Goal: Task Accomplishment & Management: Manage account settings

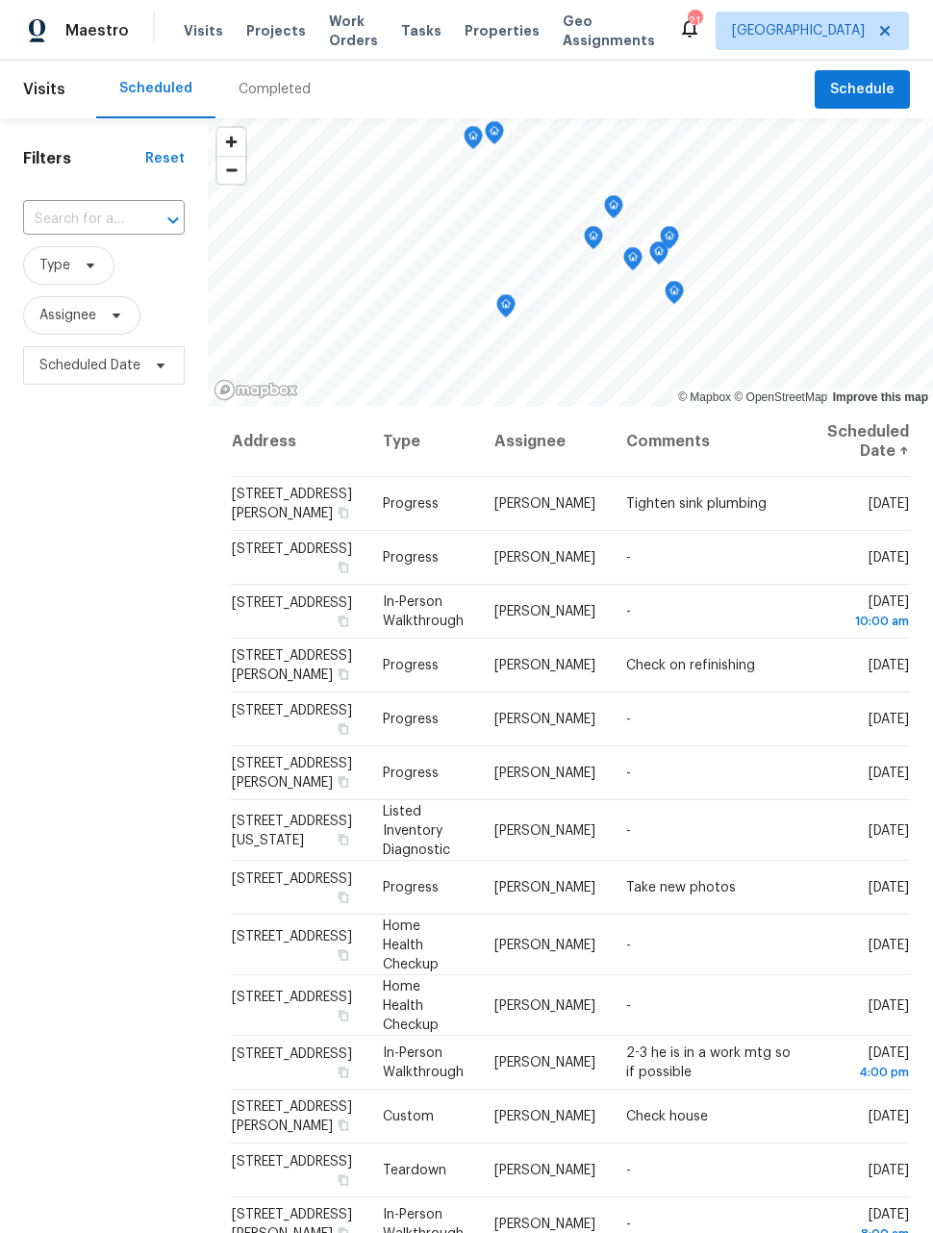
click at [335, 33] on span "Work Orders" at bounding box center [353, 31] width 49 height 38
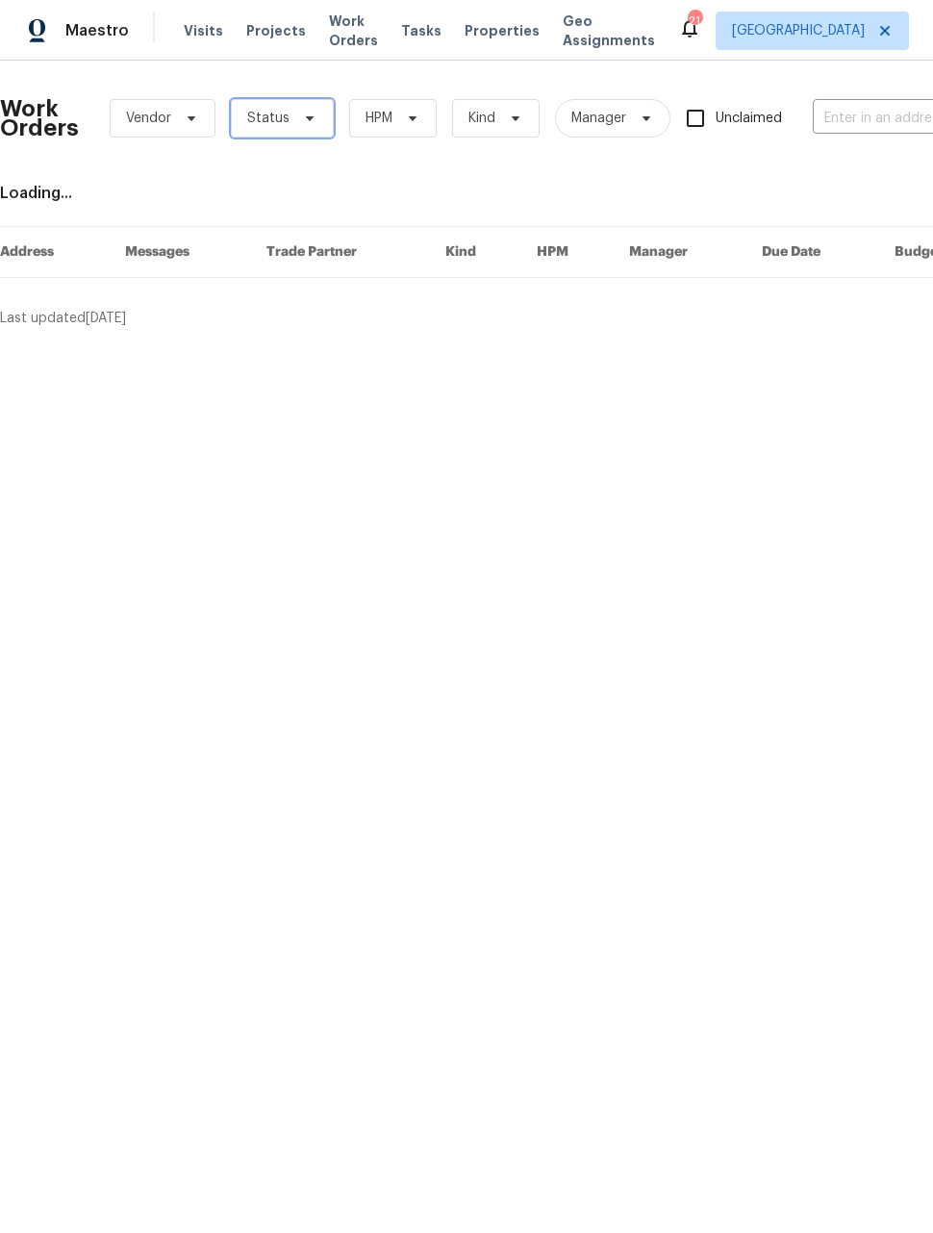
click at [290, 123] on span "Status" at bounding box center [282, 118] width 103 height 38
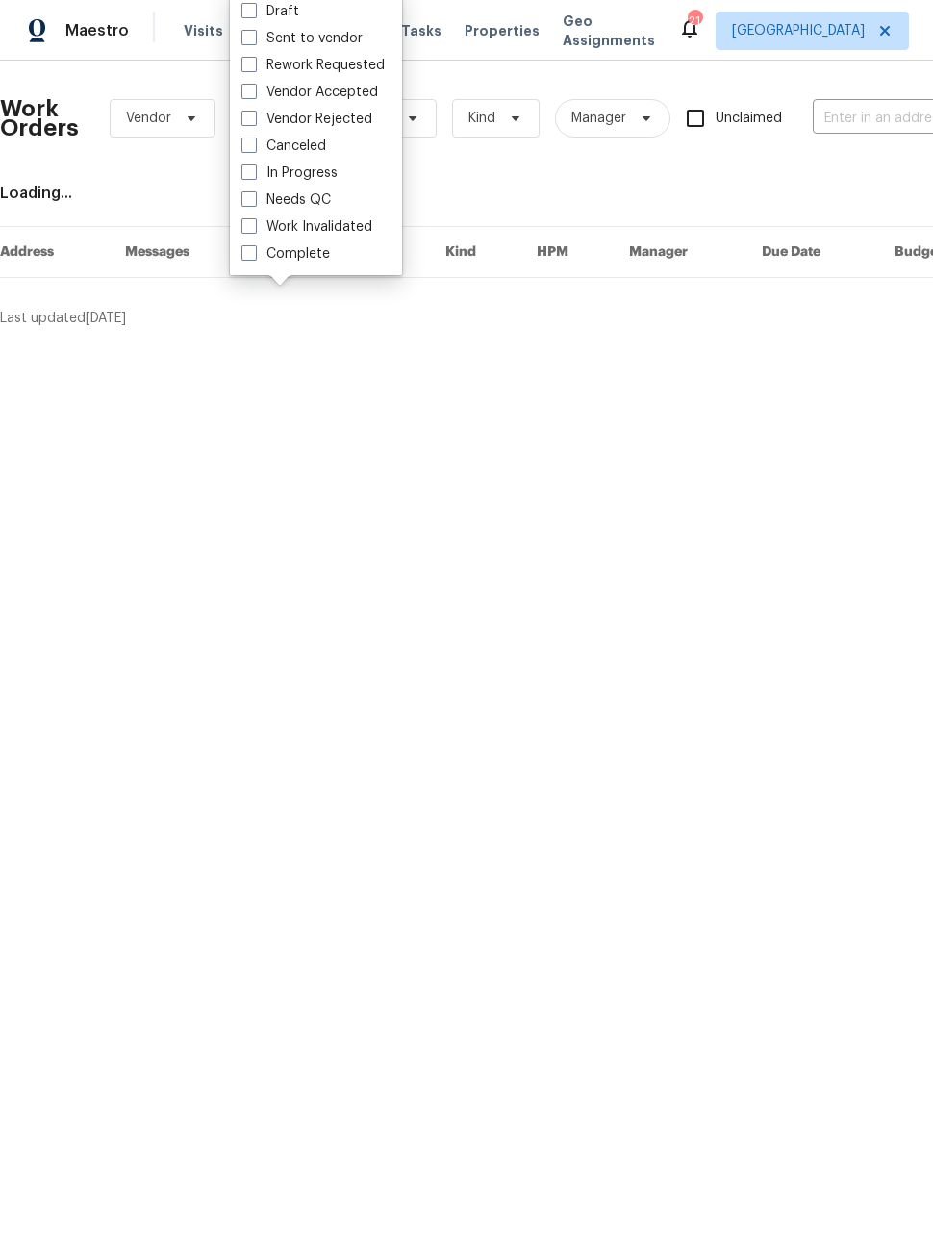
click at [257, 206] on label "Needs QC" at bounding box center [285, 199] width 89 height 19
click at [254, 203] on input "Needs QC" at bounding box center [247, 196] width 13 height 13
checkbox input "true"
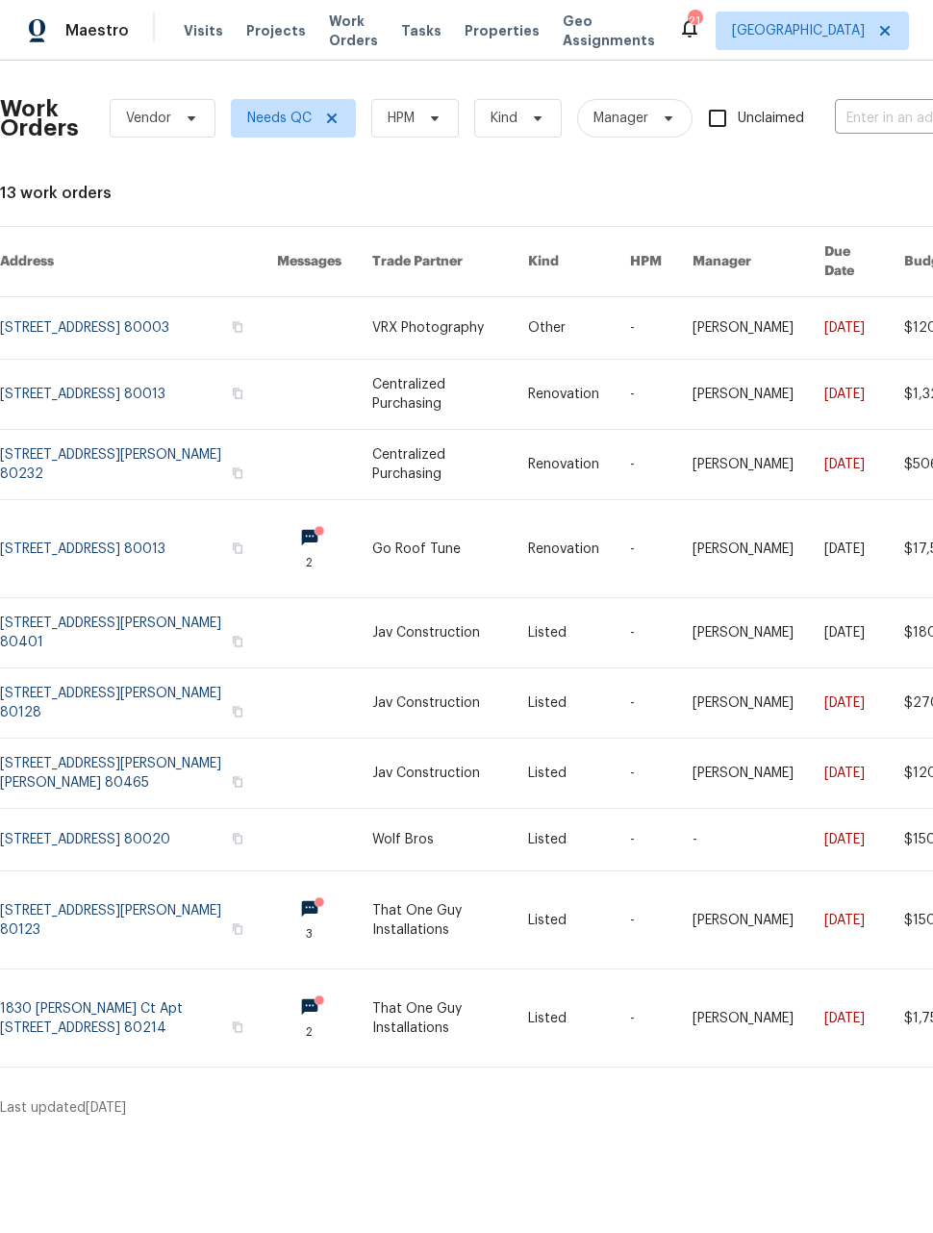
click at [163, 533] on link at bounding box center [138, 548] width 277 height 97
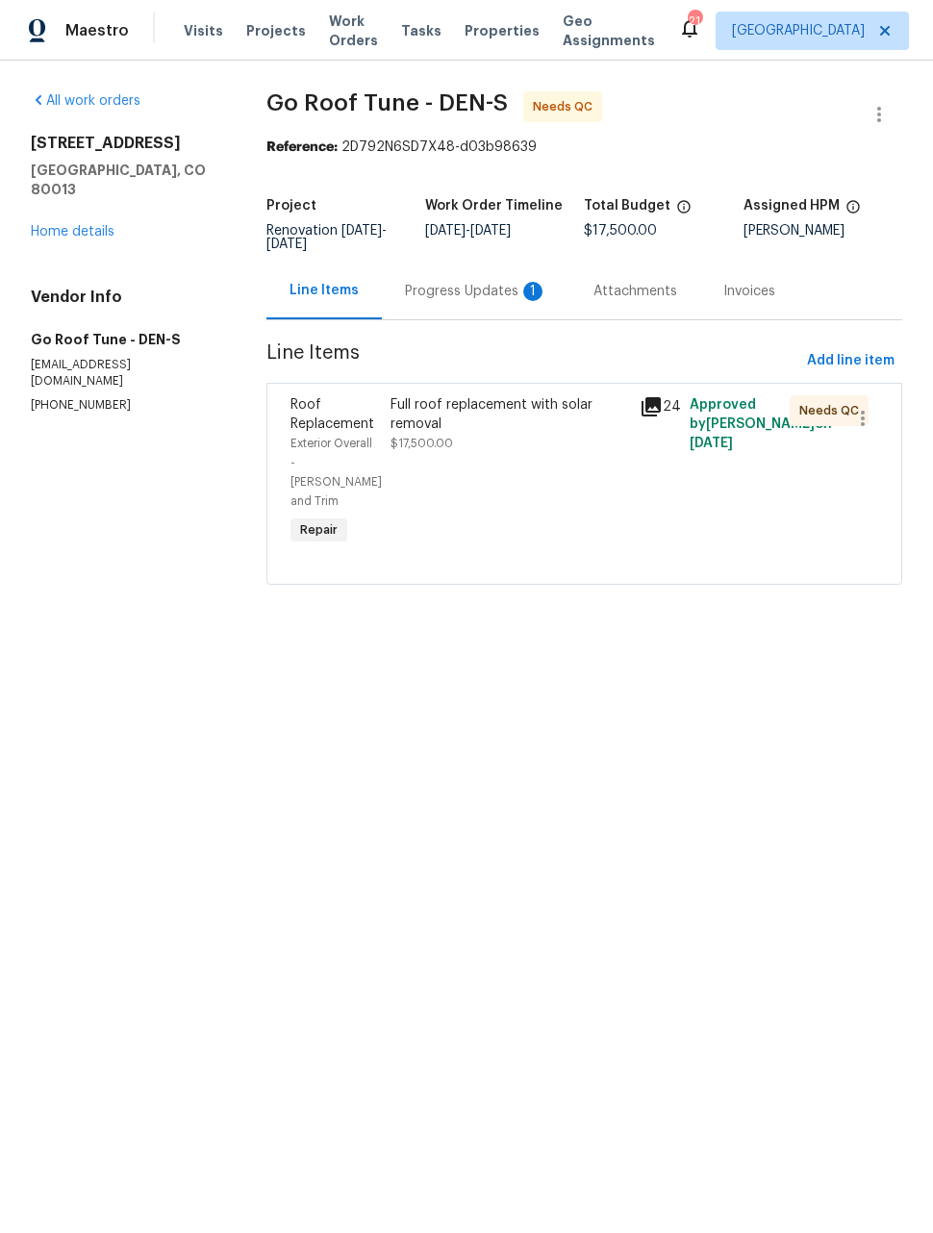
click at [599, 501] on div "Full roof replacement with solar removal $17,500.00" at bounding box center [510, 471] width 250 height 165
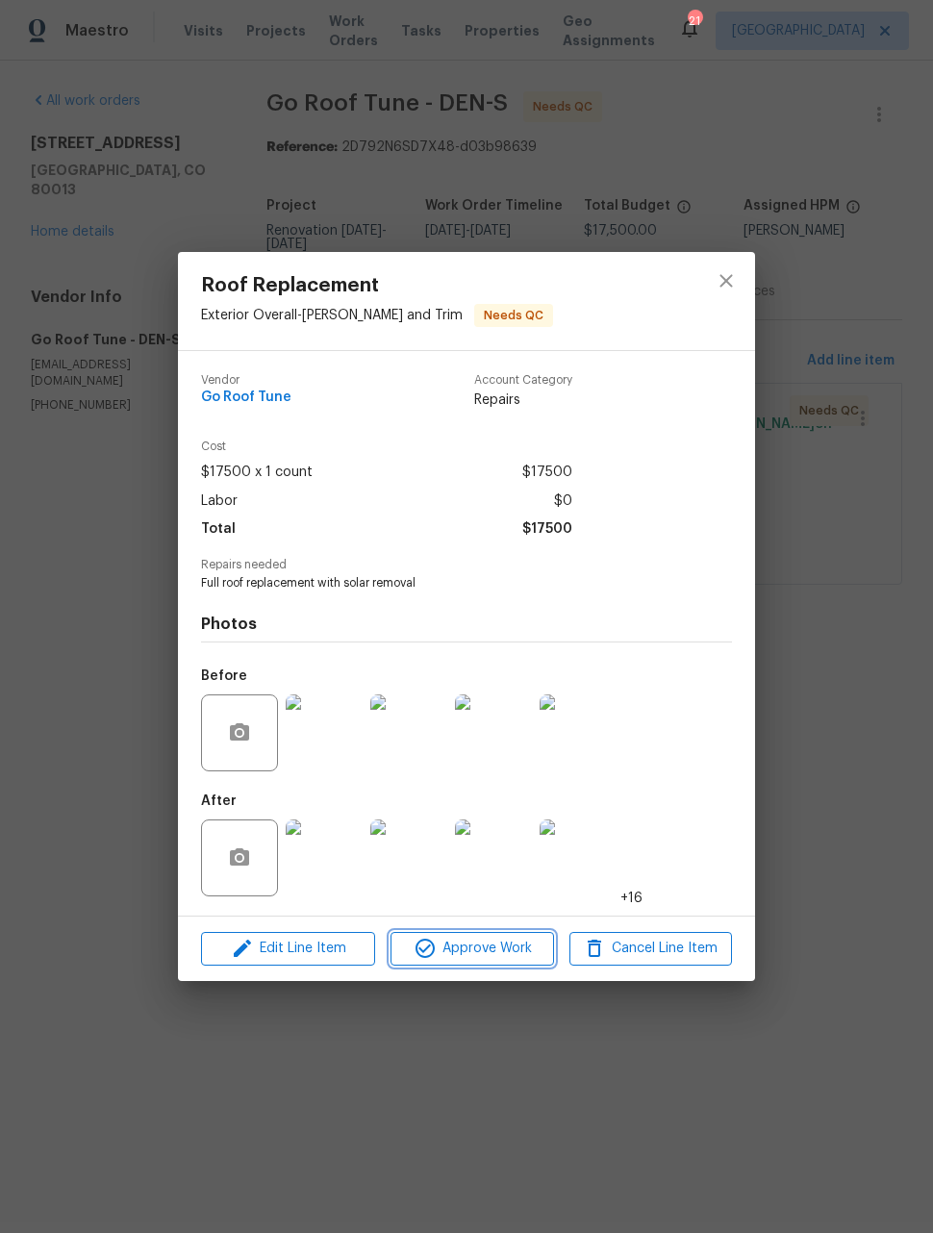
click at [505, 944] on span "Approve Work" at bounding box center [471, 949] width 151 height 24
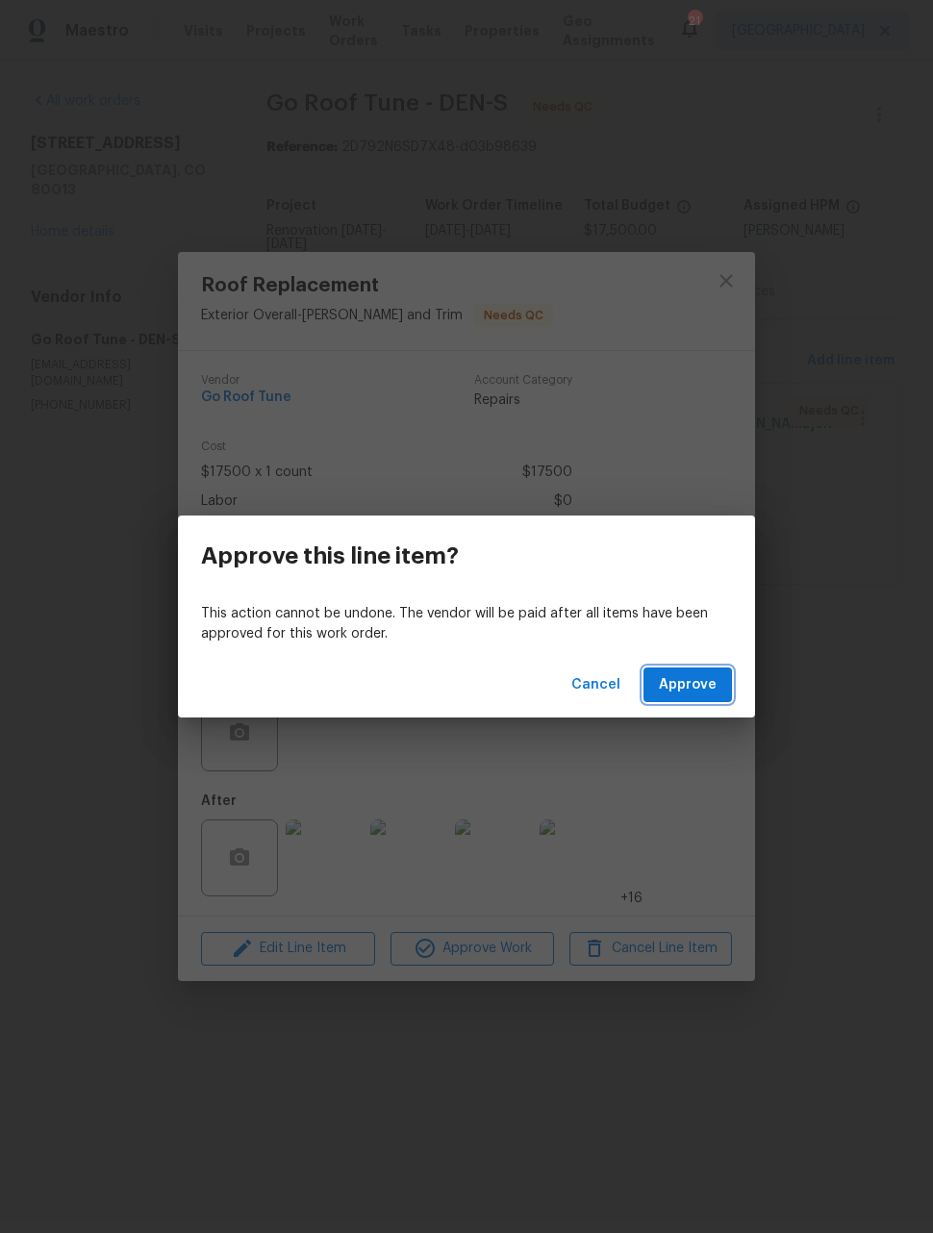
click at [689, 690] on span "Approve" at bounding box center [688, 685] width 58 height 24
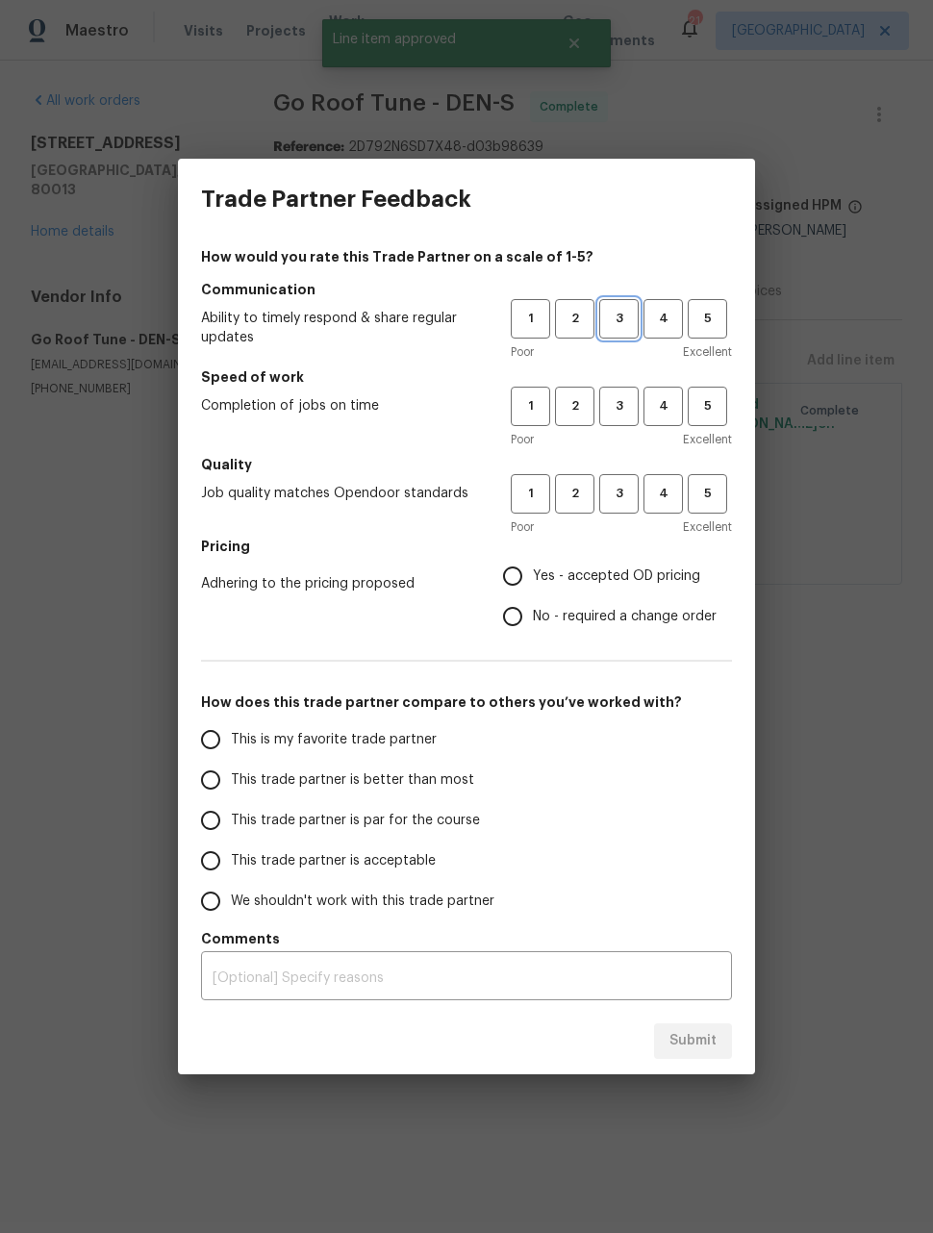
click at [622, 321] on span "3" at bounding box center [619, 319] width 36 height 22
click at [628, 389] on button "3" at bounding box center [618, 406] width 39 height 39
click at [619, 490] on span "3" at bounding box center [619, 494] width 36 height 22
click at [504, 582] on input "Yes - accepted OD pricing" at bounding box center [512, 576] width 40 height 40
radio input "true"
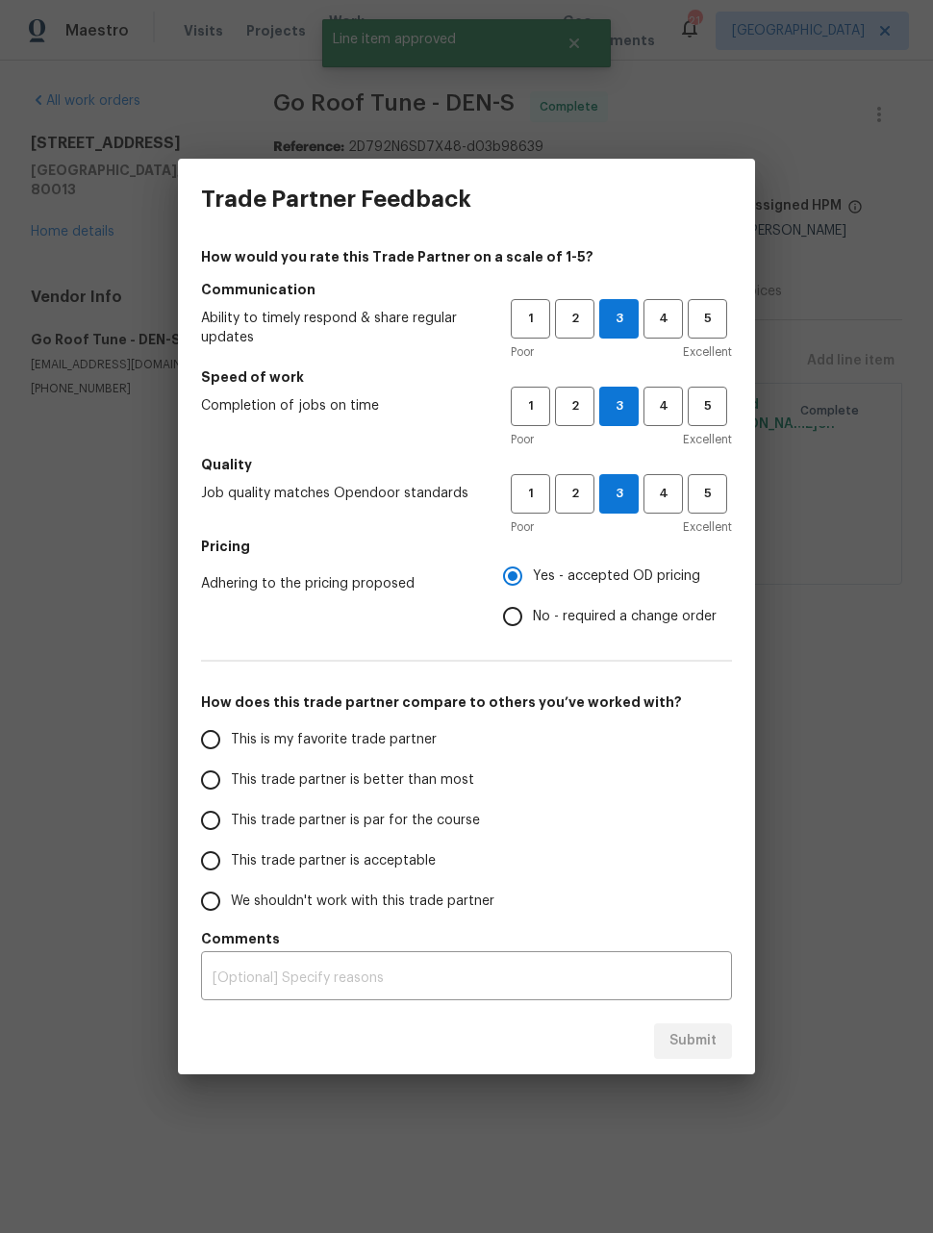
click at [206, 782] on input "This trade partner is better than most" at bounding box center [210, 780] width 40 height 40
click at [707, 1039] on span "Submit" at bounding box center [692, 1041] width 47 height 24
radio input "true"
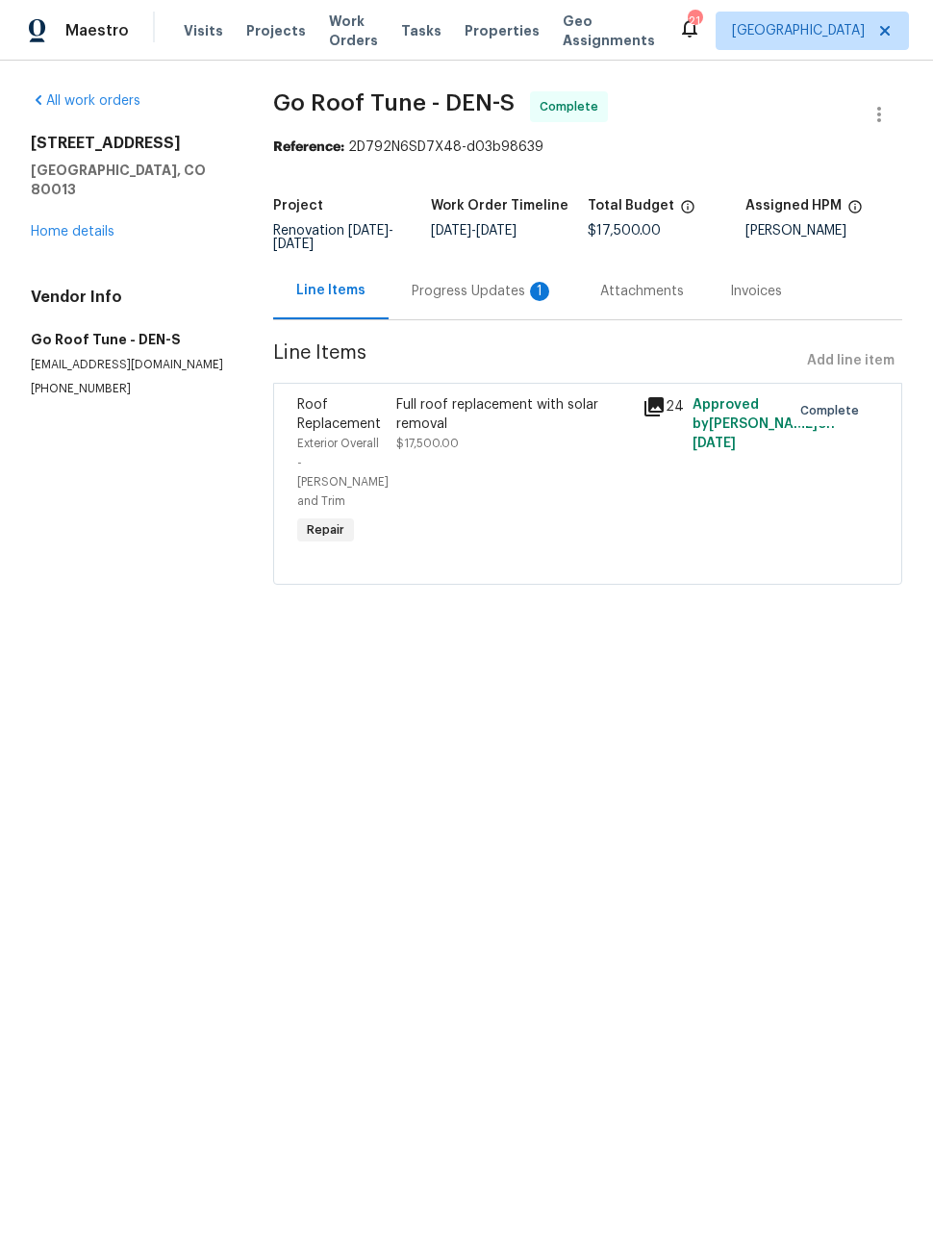
click at [337, 38] on span "Work Orders" at bounding box center [353, 31] width 49 height 38
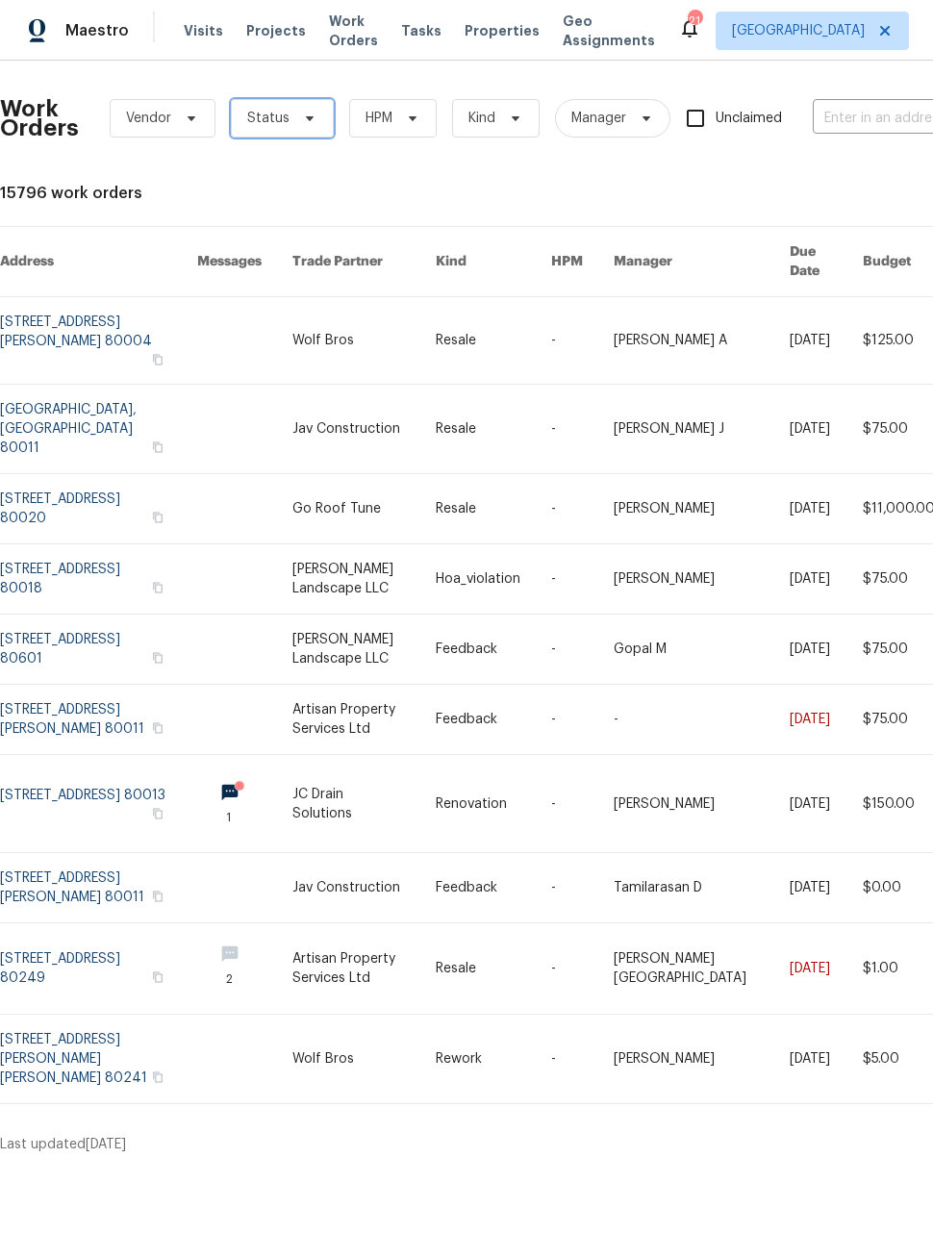
click at [288, 134] on span "Status" at bounding box center [282, 118] width 103 height 38
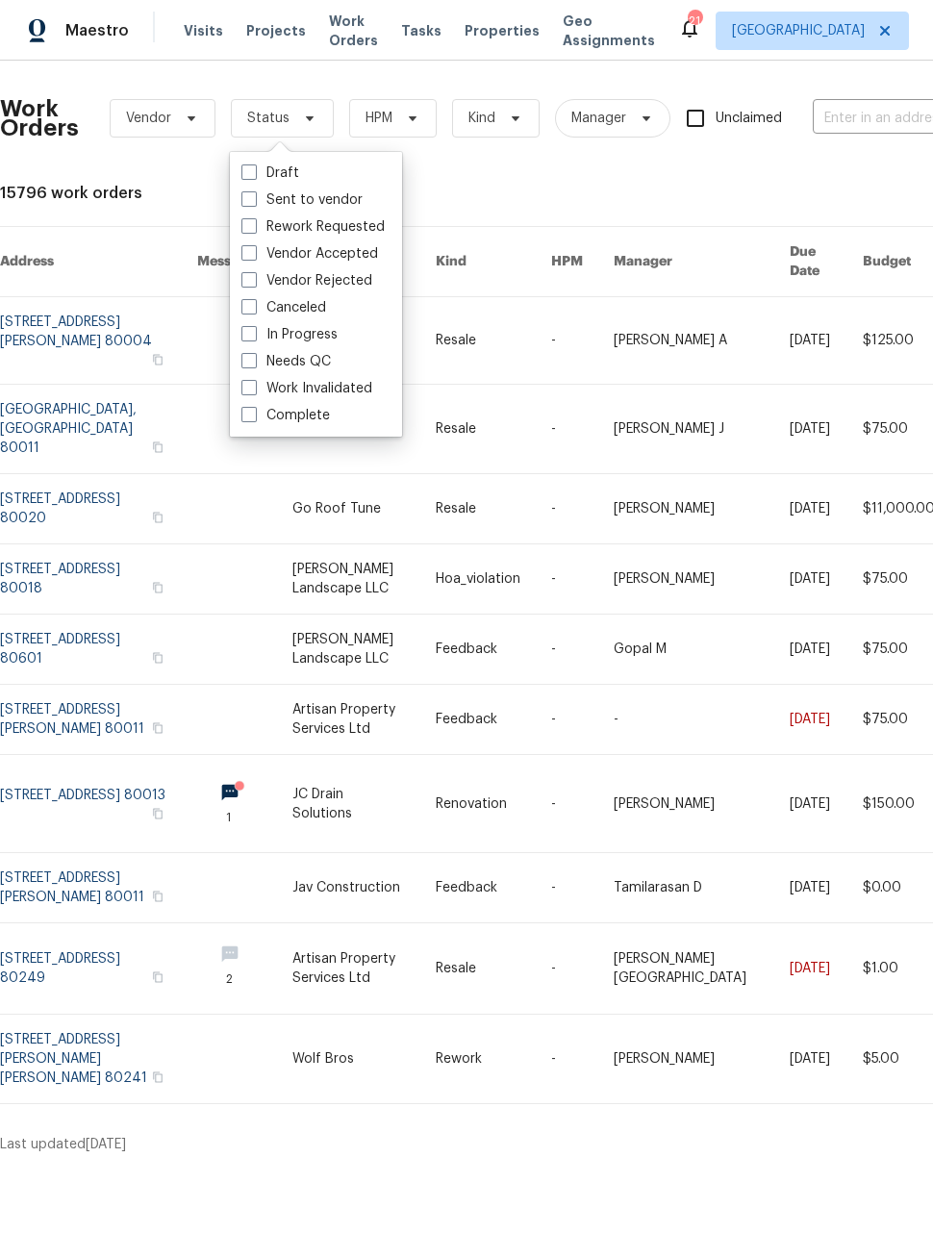
click at [247, 364] on span at bounding box center [248, 360] width 15 height 15
click at [247, 364] on input "Needs QC" at bounding box center [247, 358] width 13 height 13
checkbox input "true"
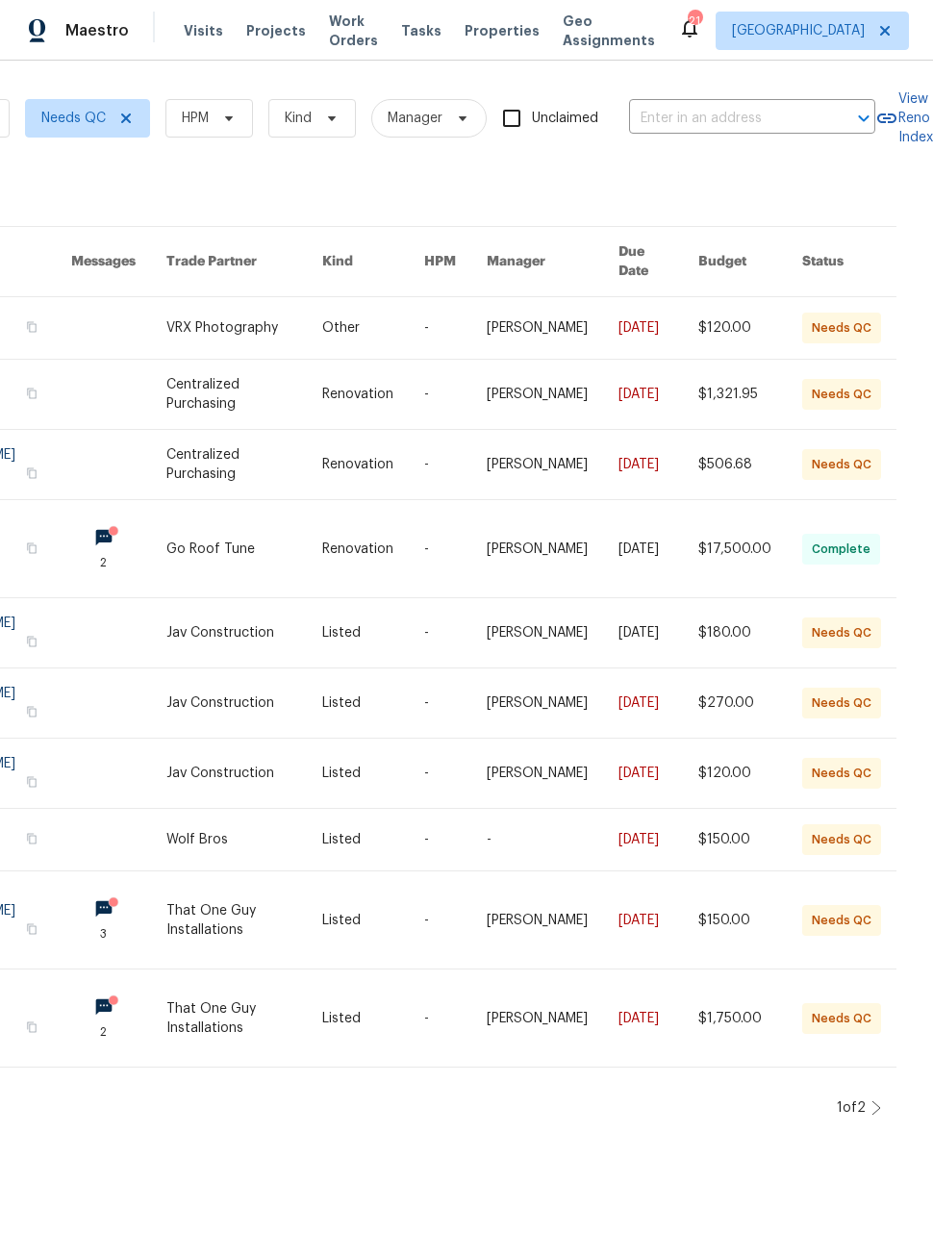
scroll to position [0, 210]
click at [871, 1102] on icon at bounding box center [876, 1107] width 10 height 15
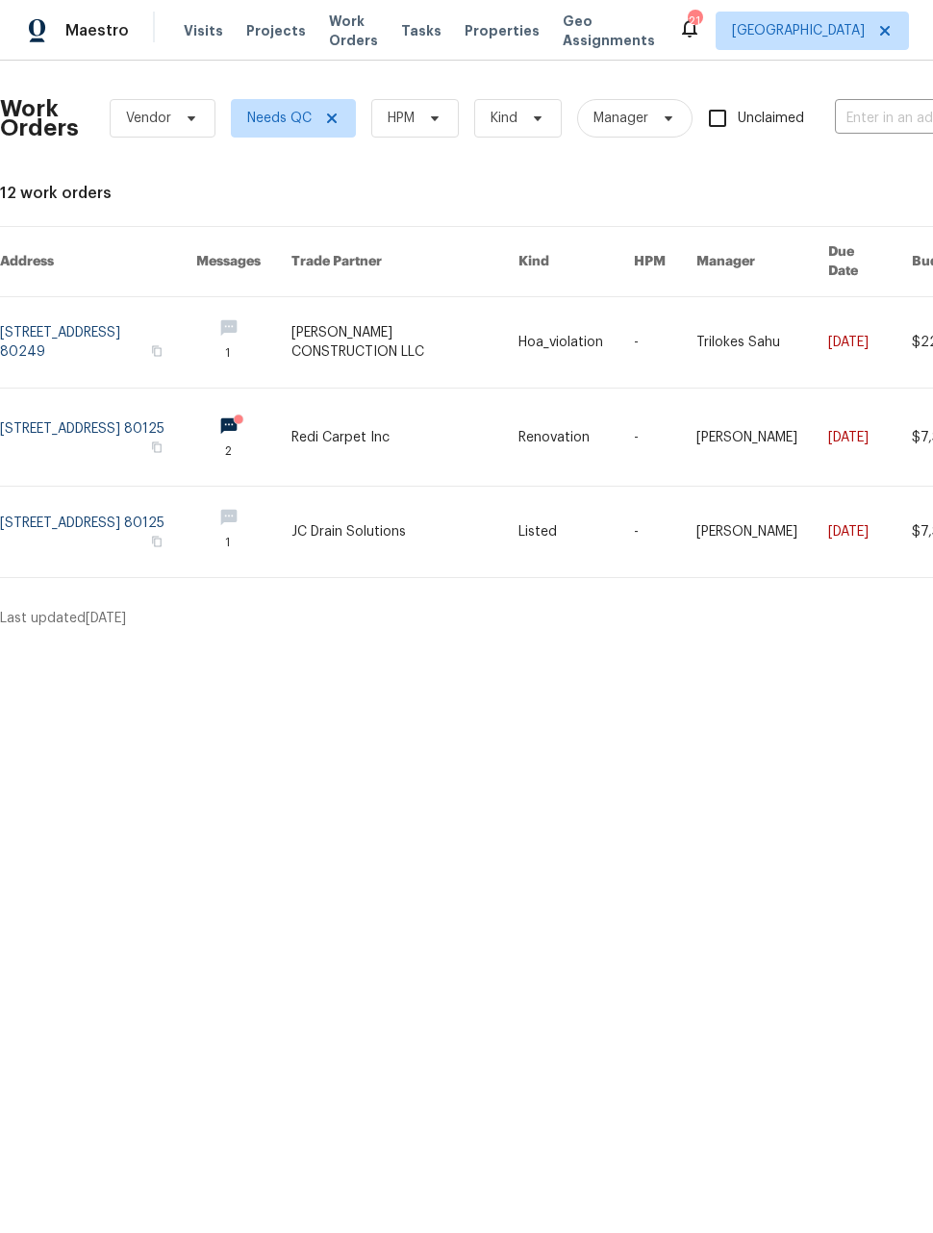
scroll to position [0, 0]
click at [79, 33] on span "Maestro" at bounding box center [96, 30] width 63 height 19
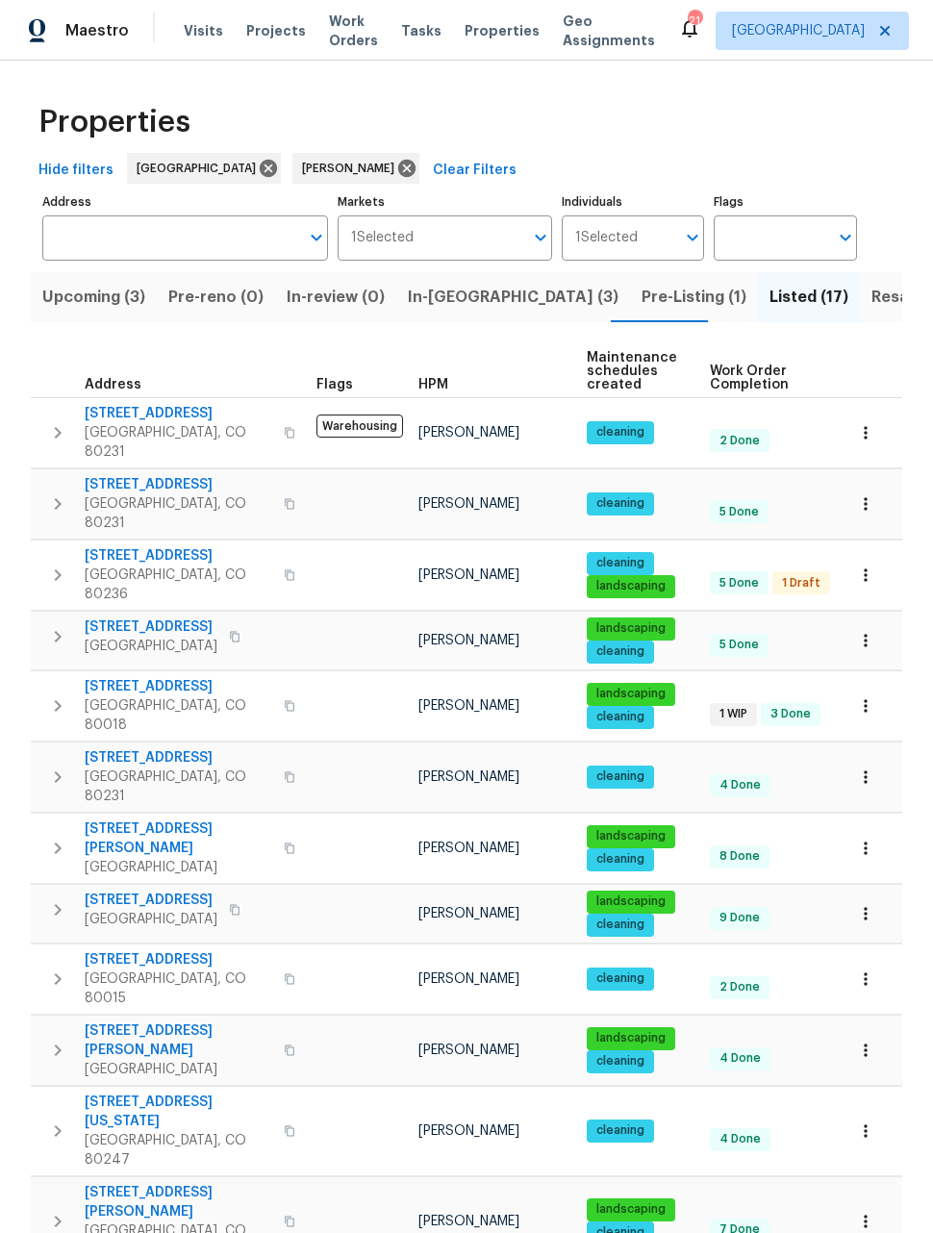
click at [441, 311] on span "In-reno (3)" at bounding box center [513, 297] width 211 height 27
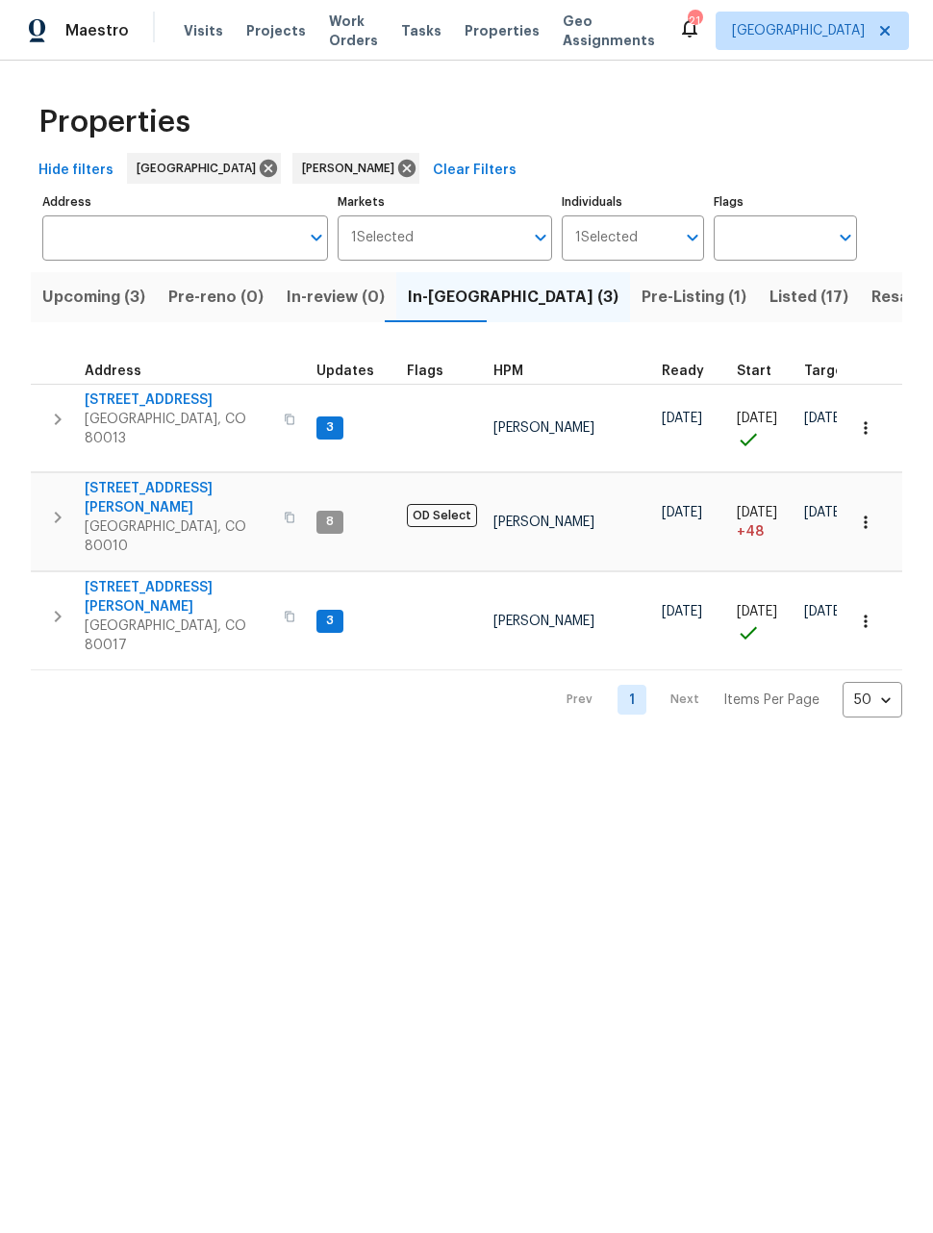
click at [148, 420] on span "Aurora, CO 80013" at bounding box center [179, 429] width 188 height 38
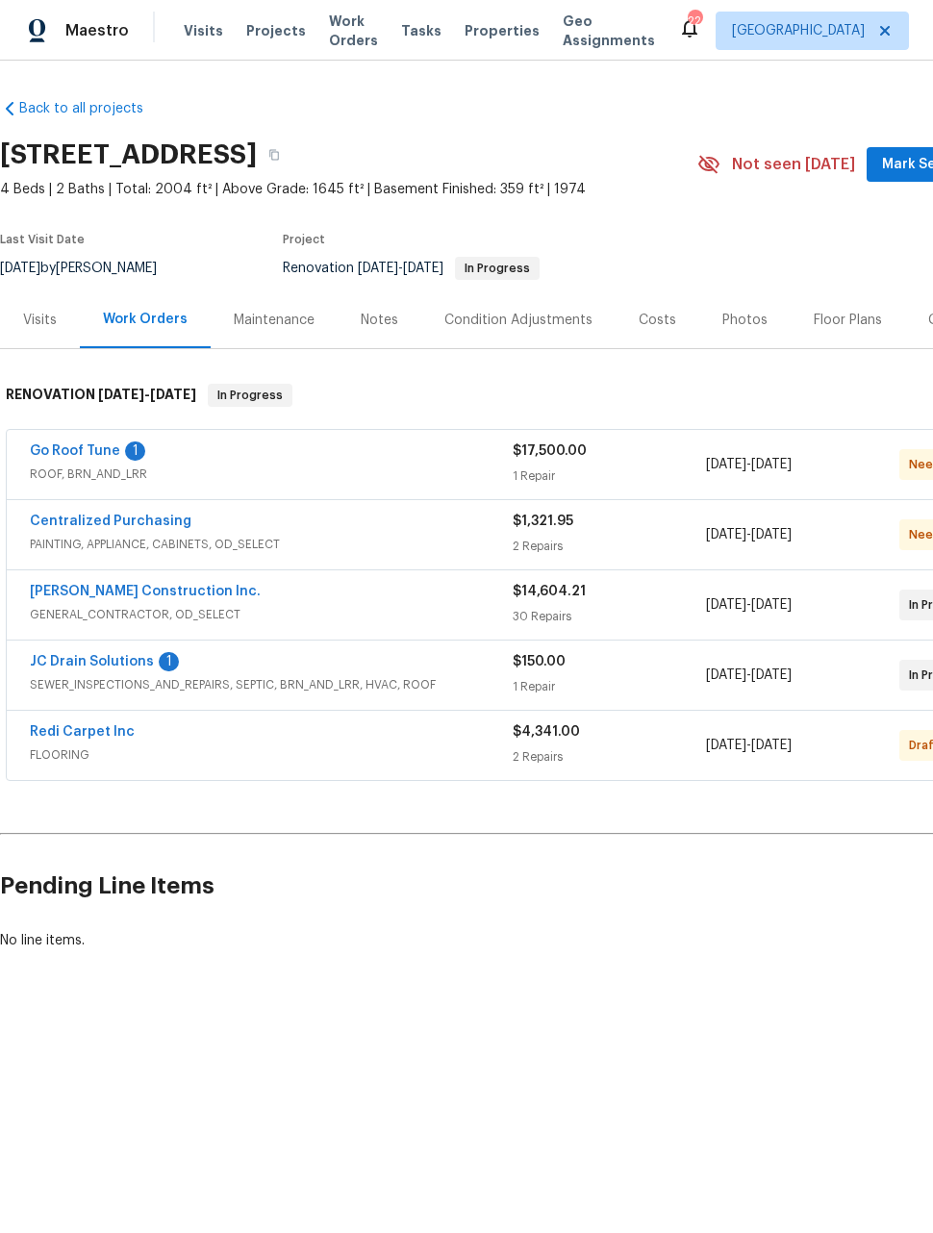
click at [567, 750] on div "2 Repairs" at bounding box center [609, 756] width 193 height 19
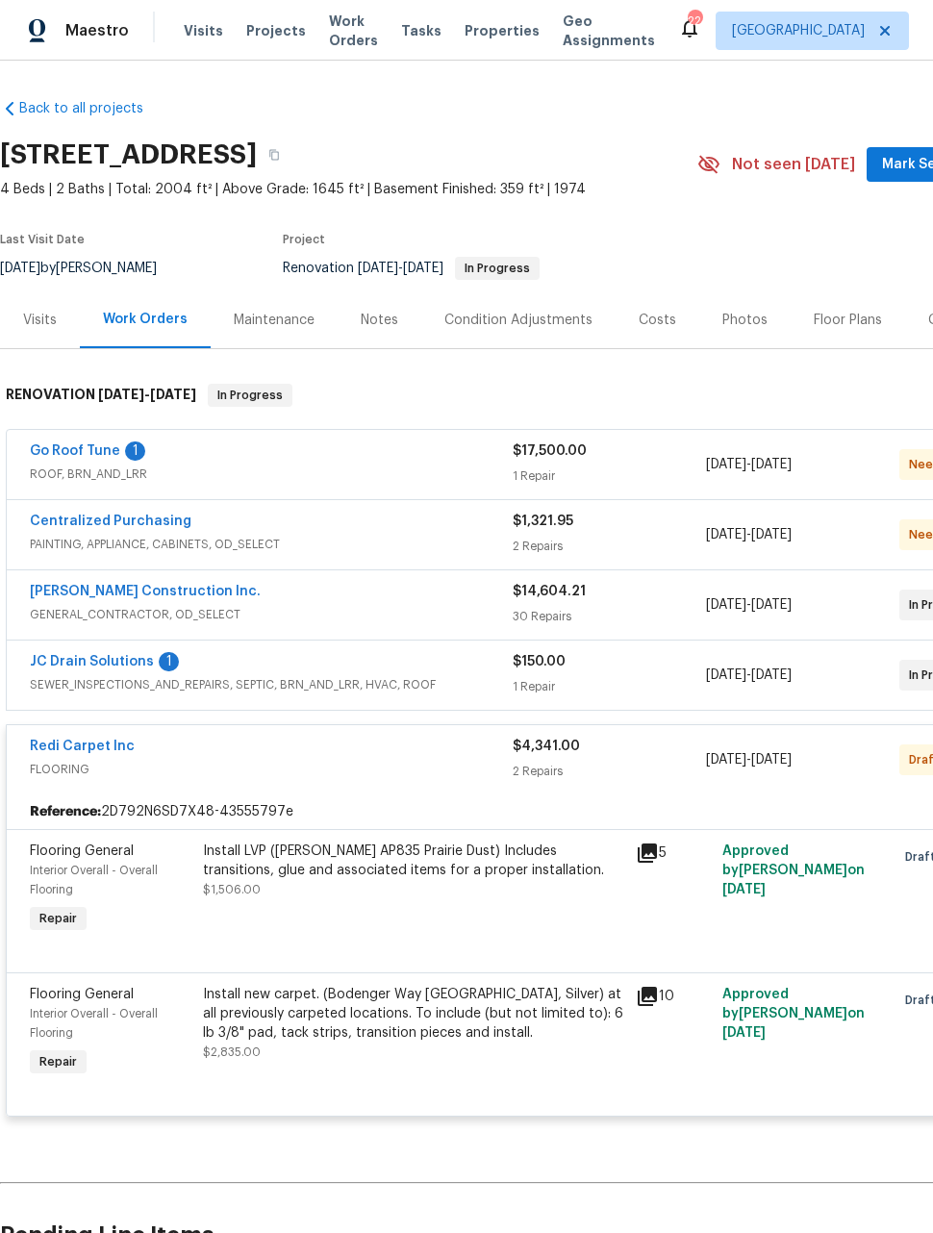
click at [104, 750] on link "Redi Carpet Inc" at bounding box center [82, 746] width 105 height 13
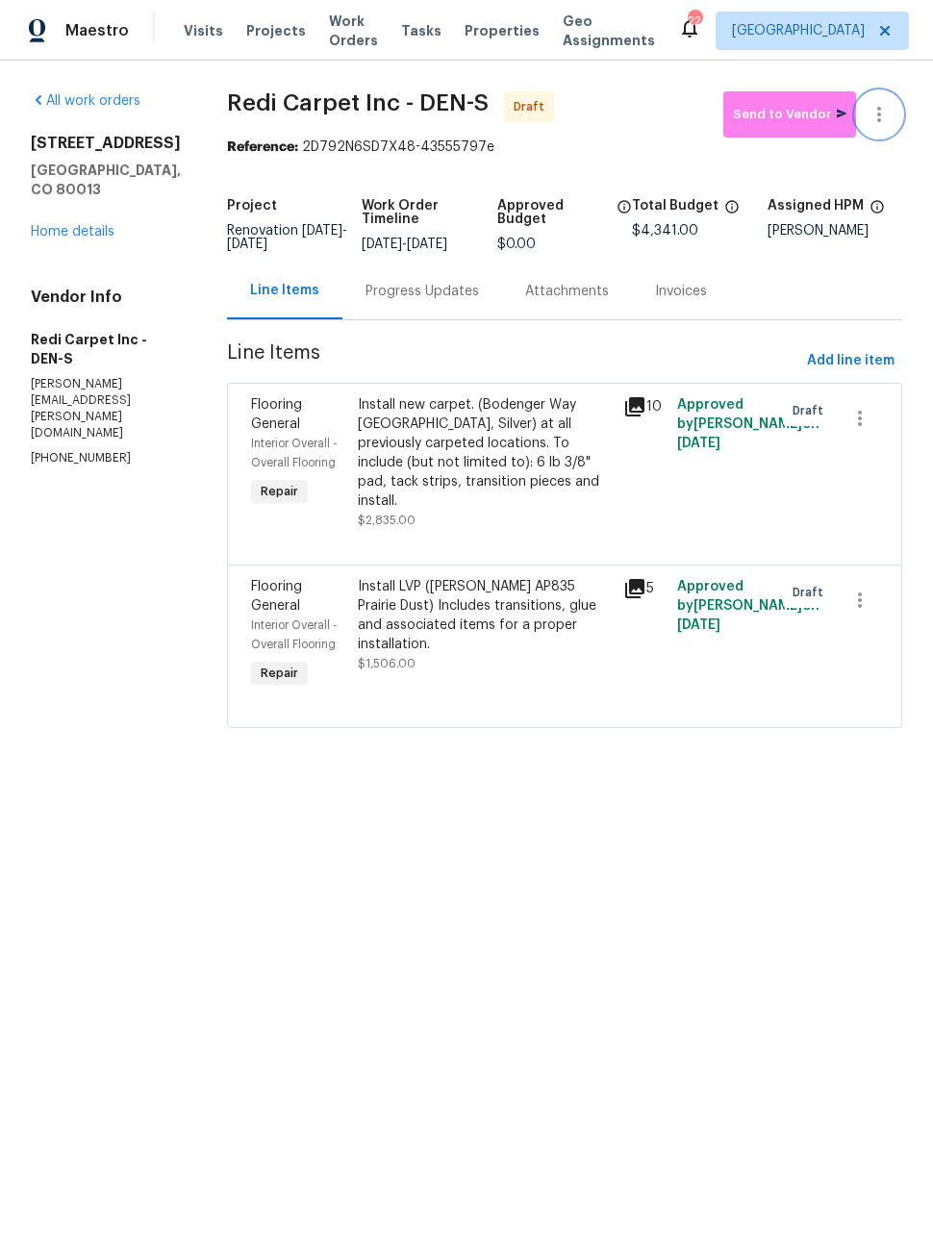
click at [883, 121] on icon "button" at bounding box center [878, 114] width 23 height 23
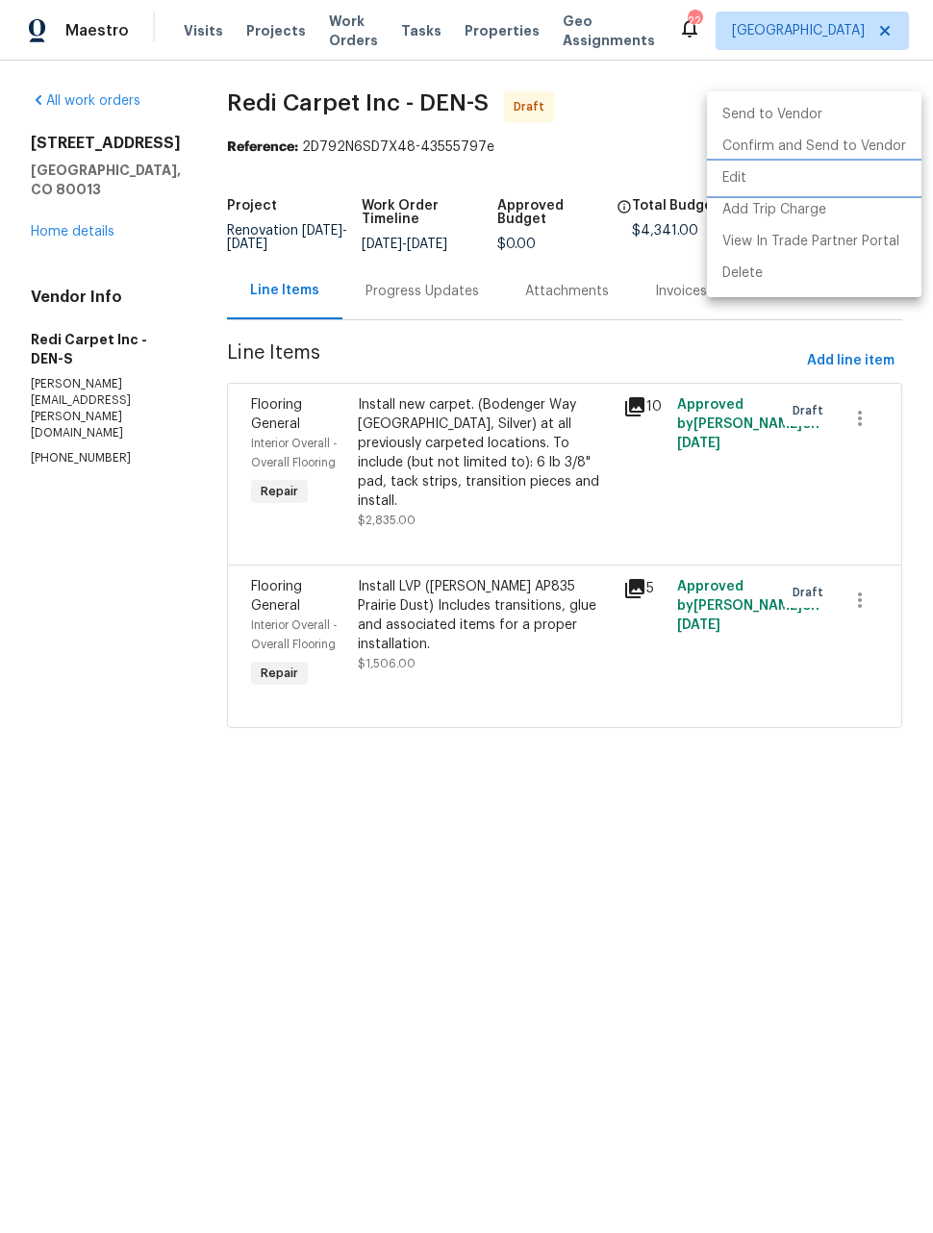
click at [741, 185] on li "Edit" at bounding box center [814, 179] width 214 height 32
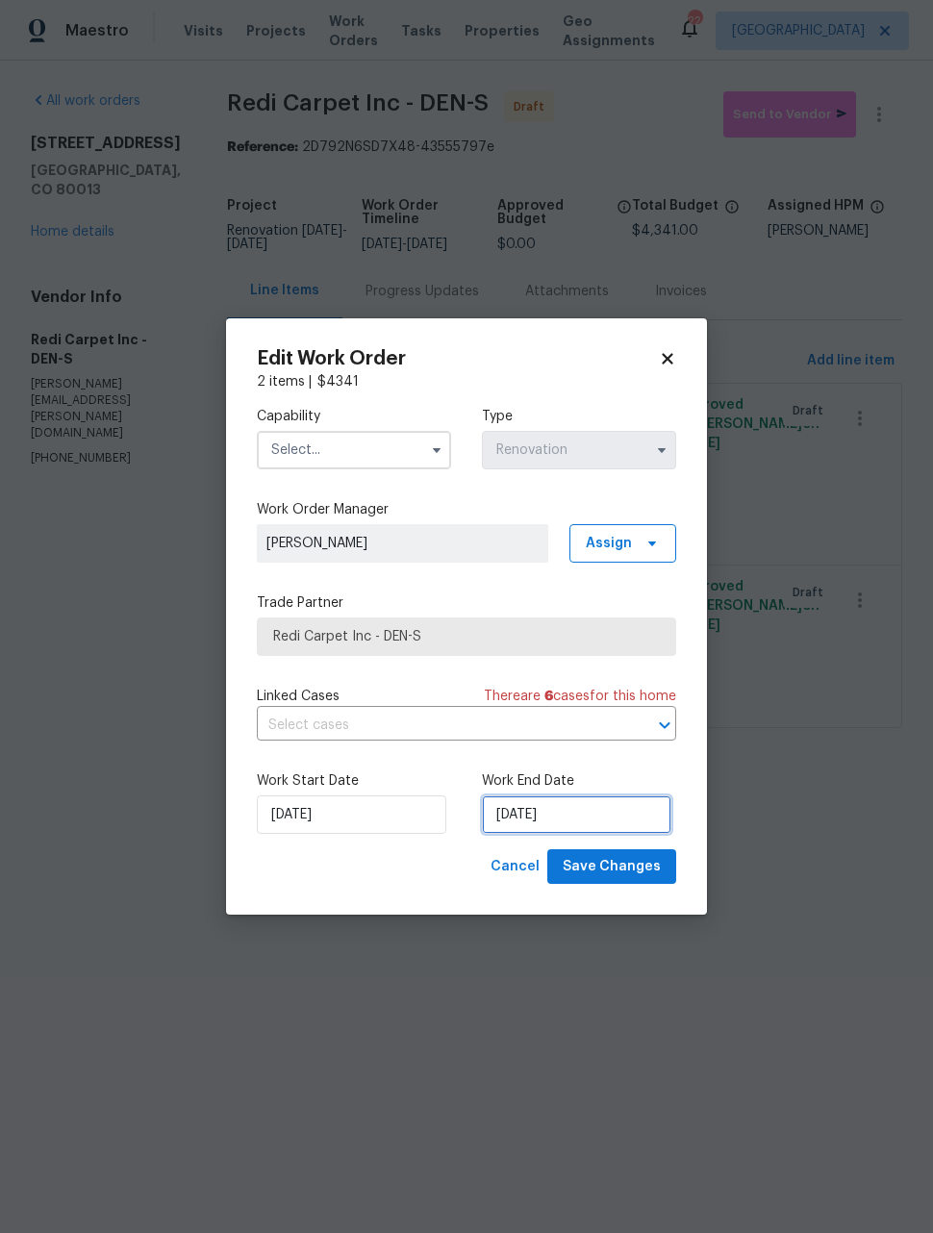
click at [619, 819] on input "10/3/2025" at bounding box center [576, 814] width 189 height 38
select select "9"
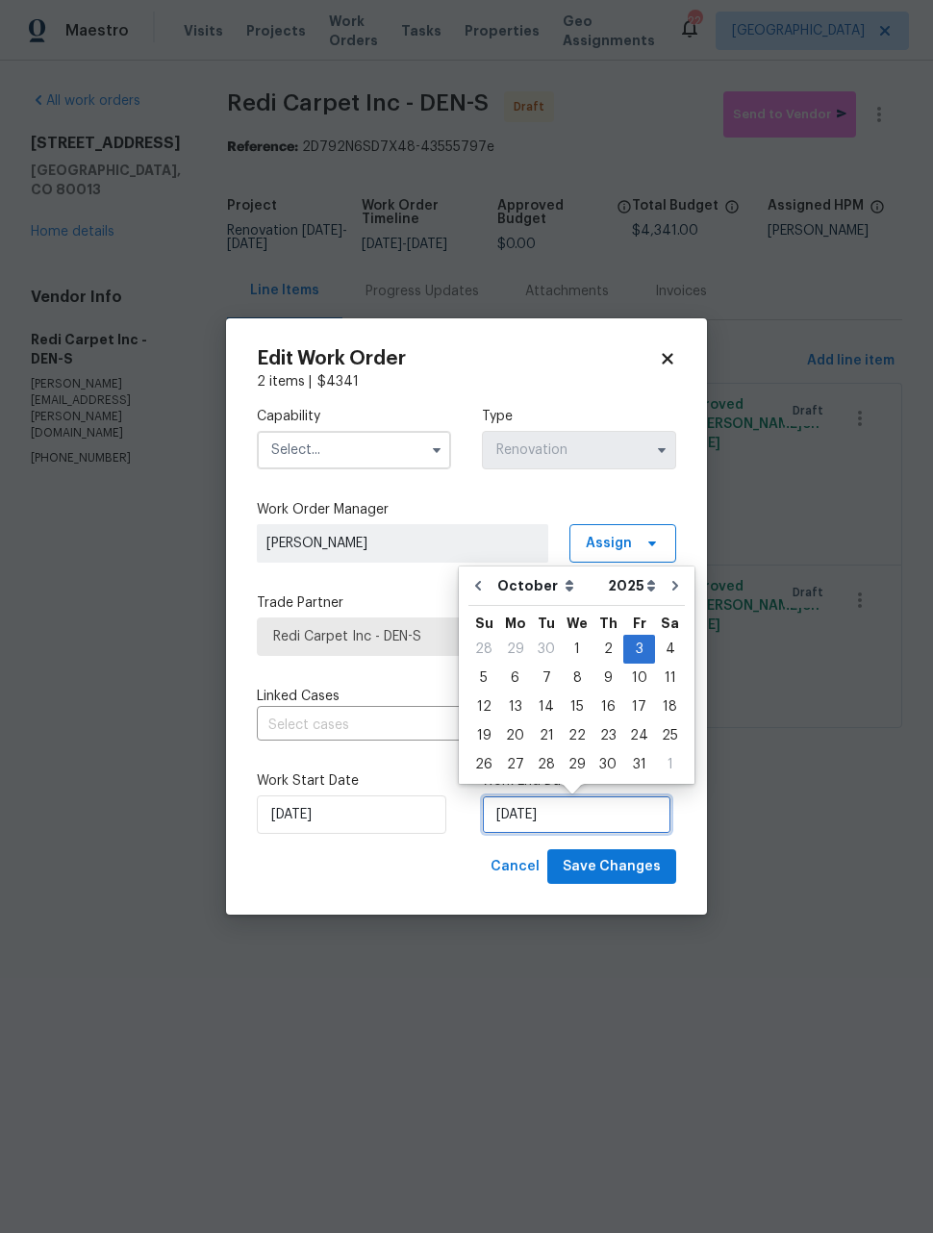
scroll to position [1, 0]
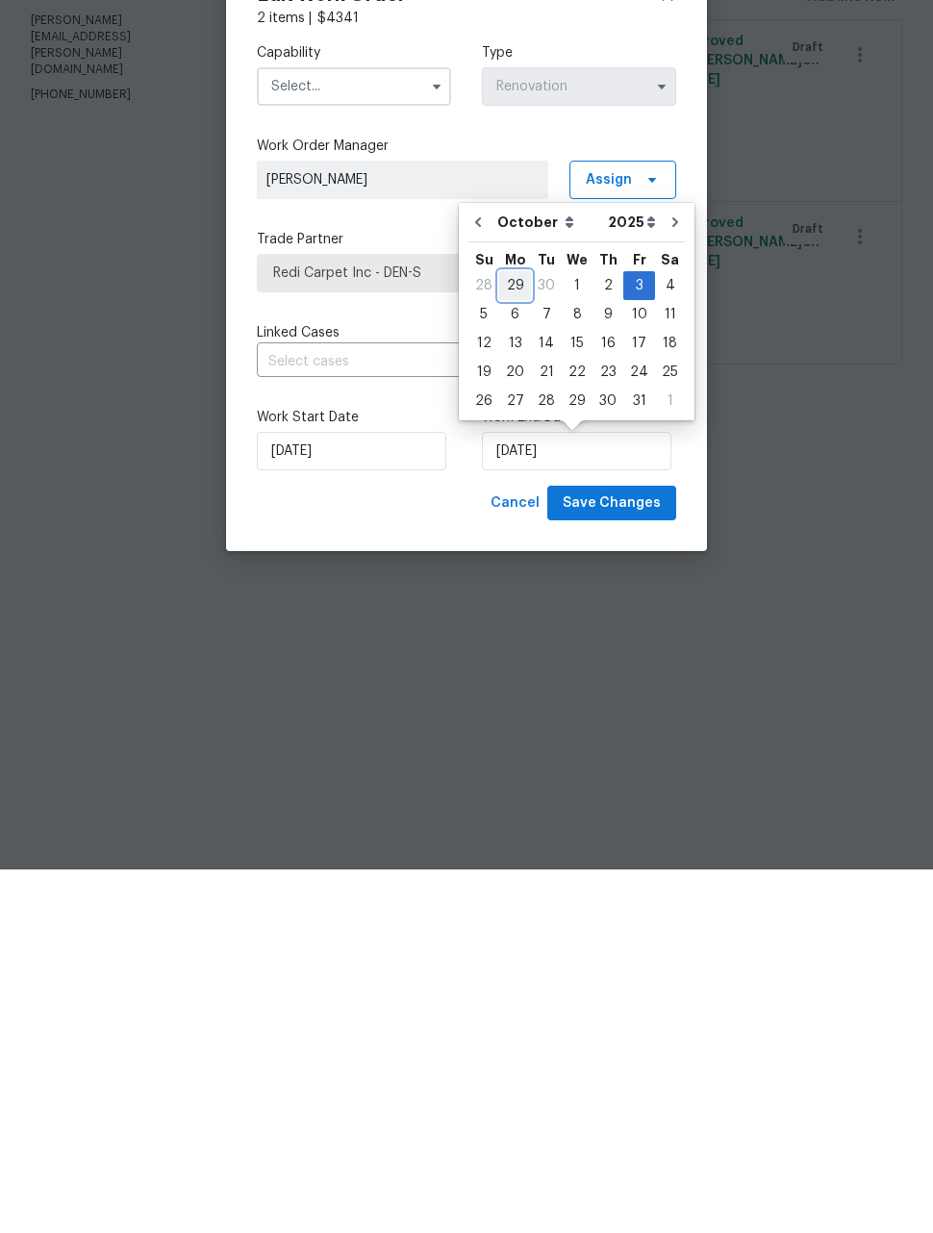
click at [523, 636] on div "29" at bounding box center [515, 649] width 32 height 27
type input "9/29/2025"
select select "8"
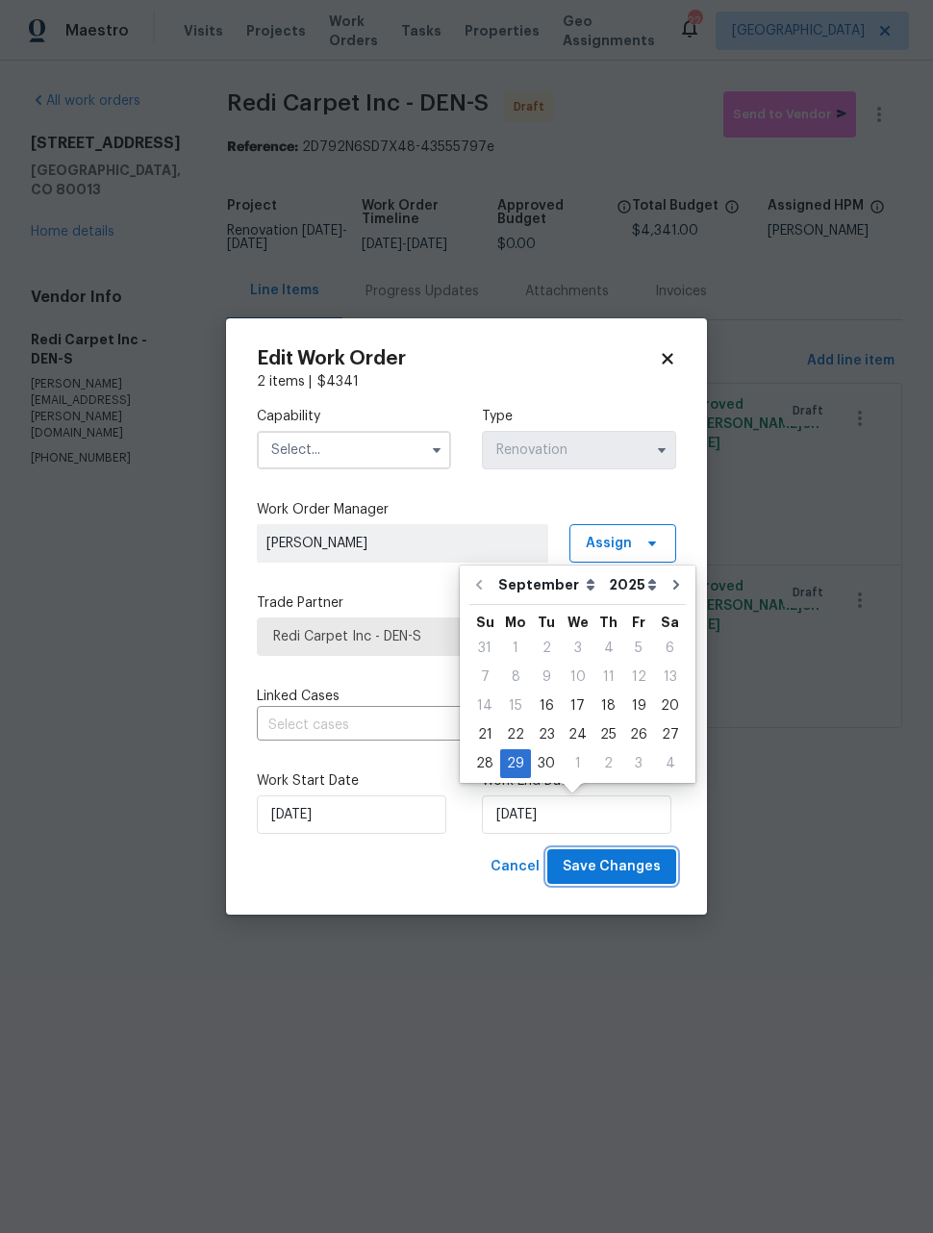
click at [650, 866] on span "Save Changes" at bounding box center [612, 867] width 98 height 24
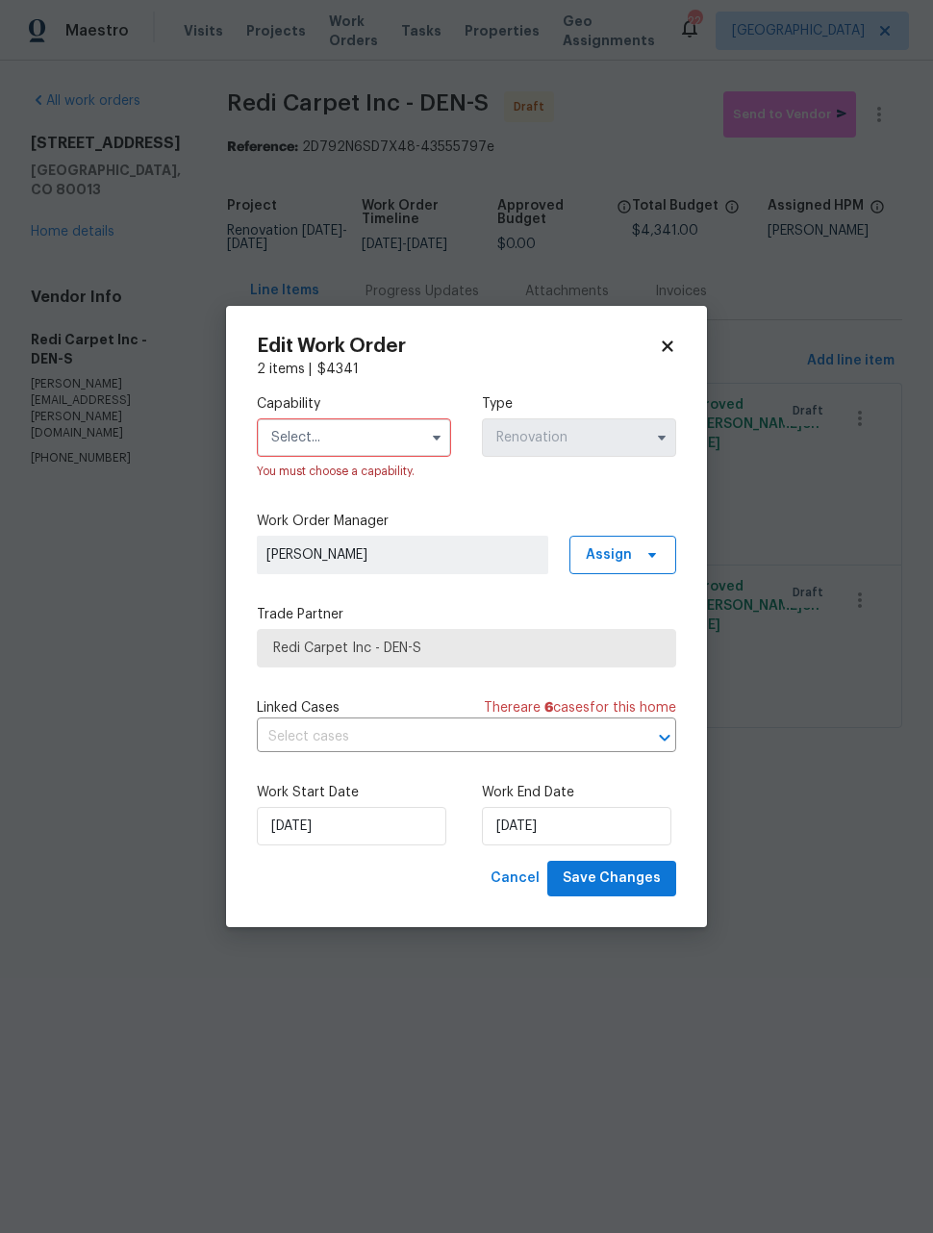
click at [409, 441] on input "text" at bounding box center [354, 437] width 194 height 38
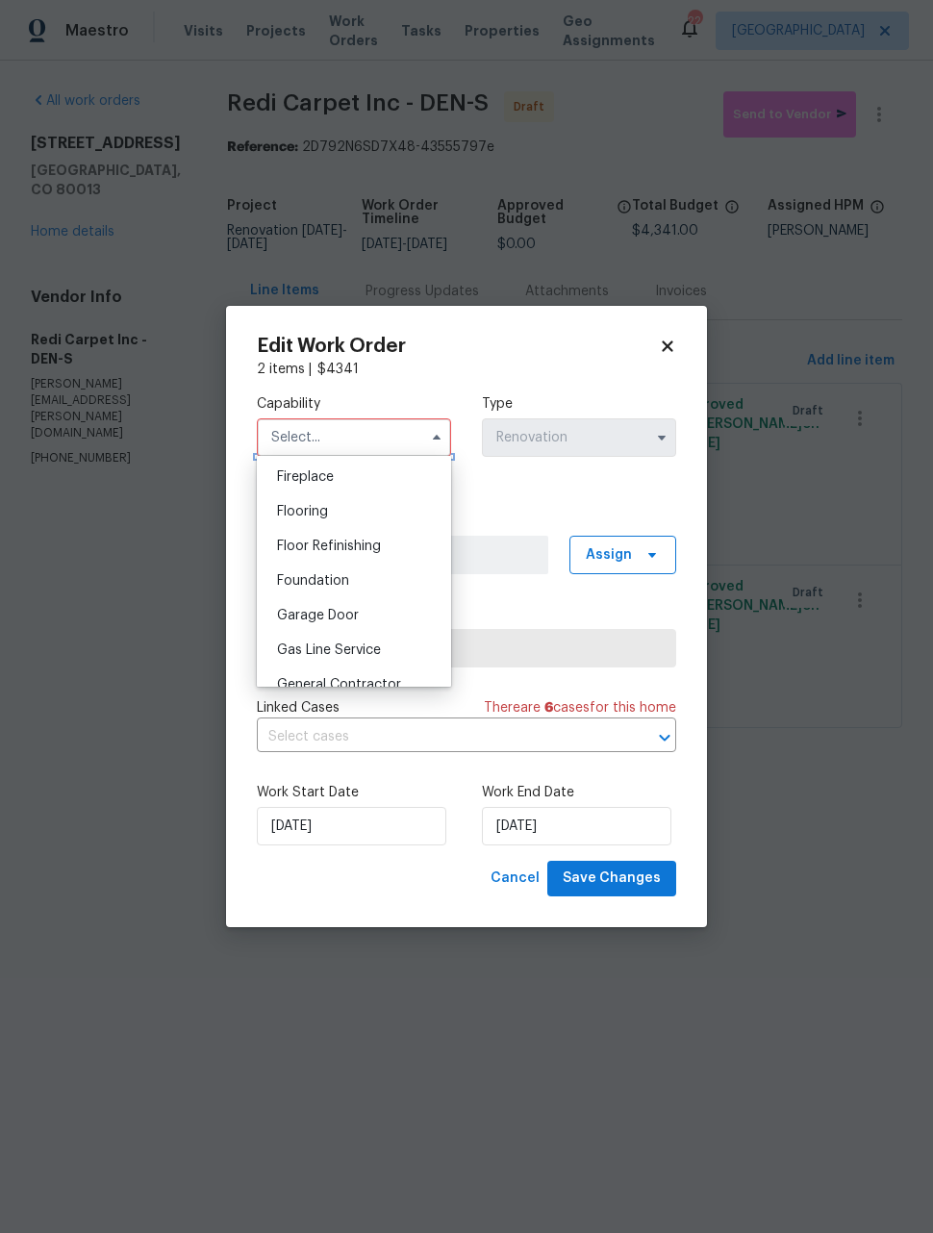
scroll to position [724, 0]
click at [394, 498] on div "Flooring" at bounding box center [354, 500] width 185 height 35
type input "Flooring"
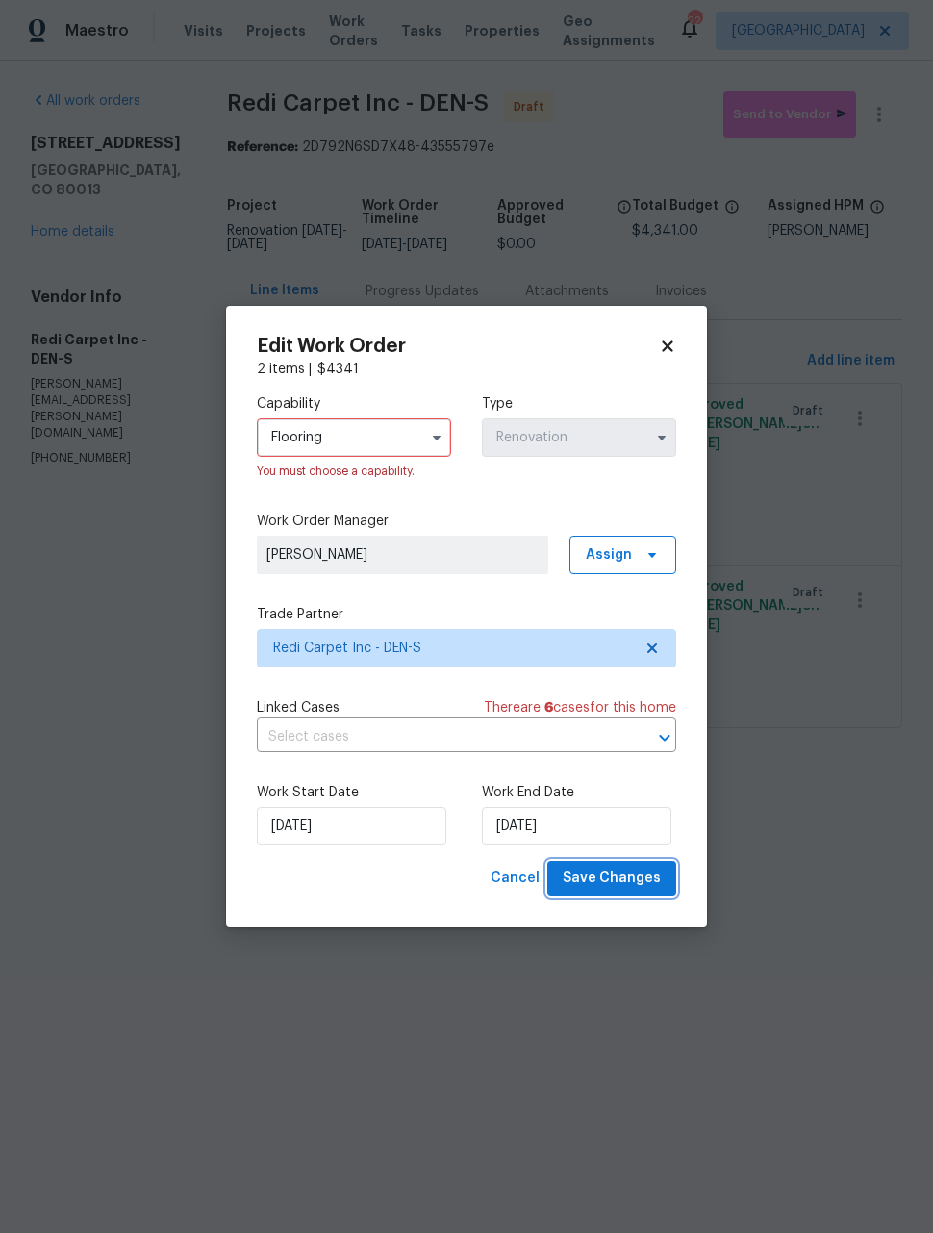
click at [639, 886] on span "Save Changes" at bounding box center [612, 878] width 98 height 24
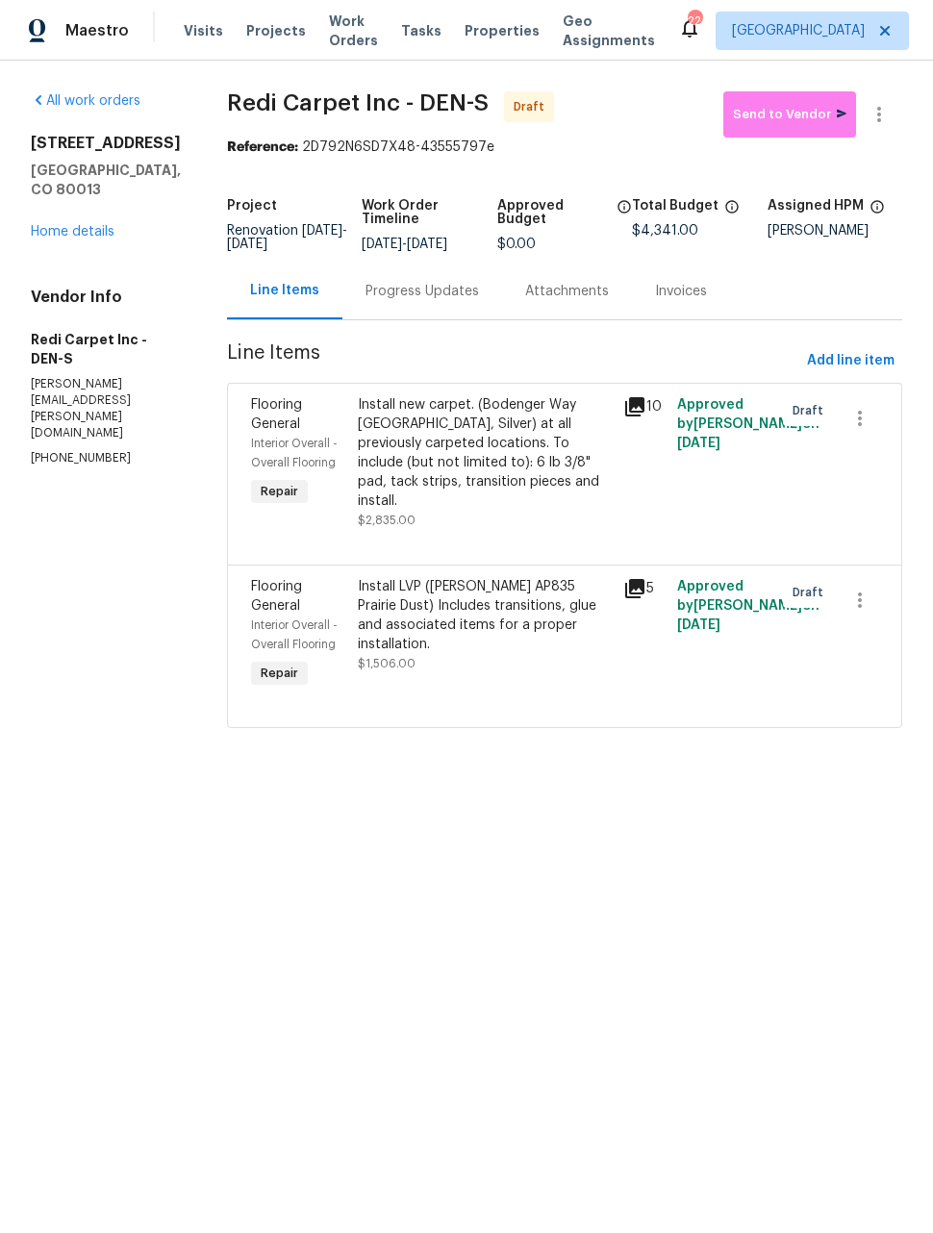
click at [558, 689] on div "Install LVP (Knighton AP835 Prairie Dust) Includes transitions, glue and associ…" at bounding box center [485, 634] width 266 height 127
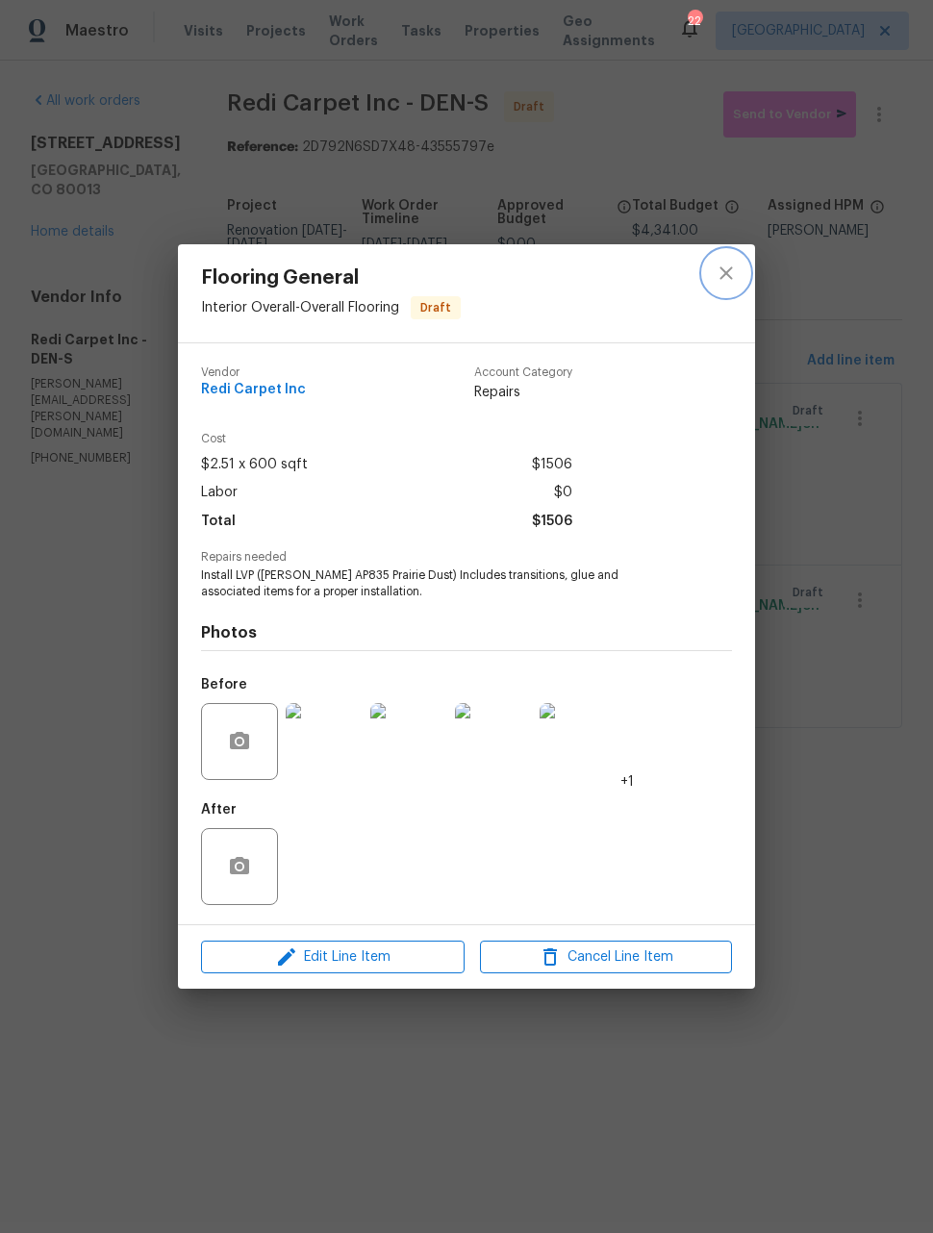
click at [722, 283] on button "close" at bounding box center [726, 273] width 46 height 46
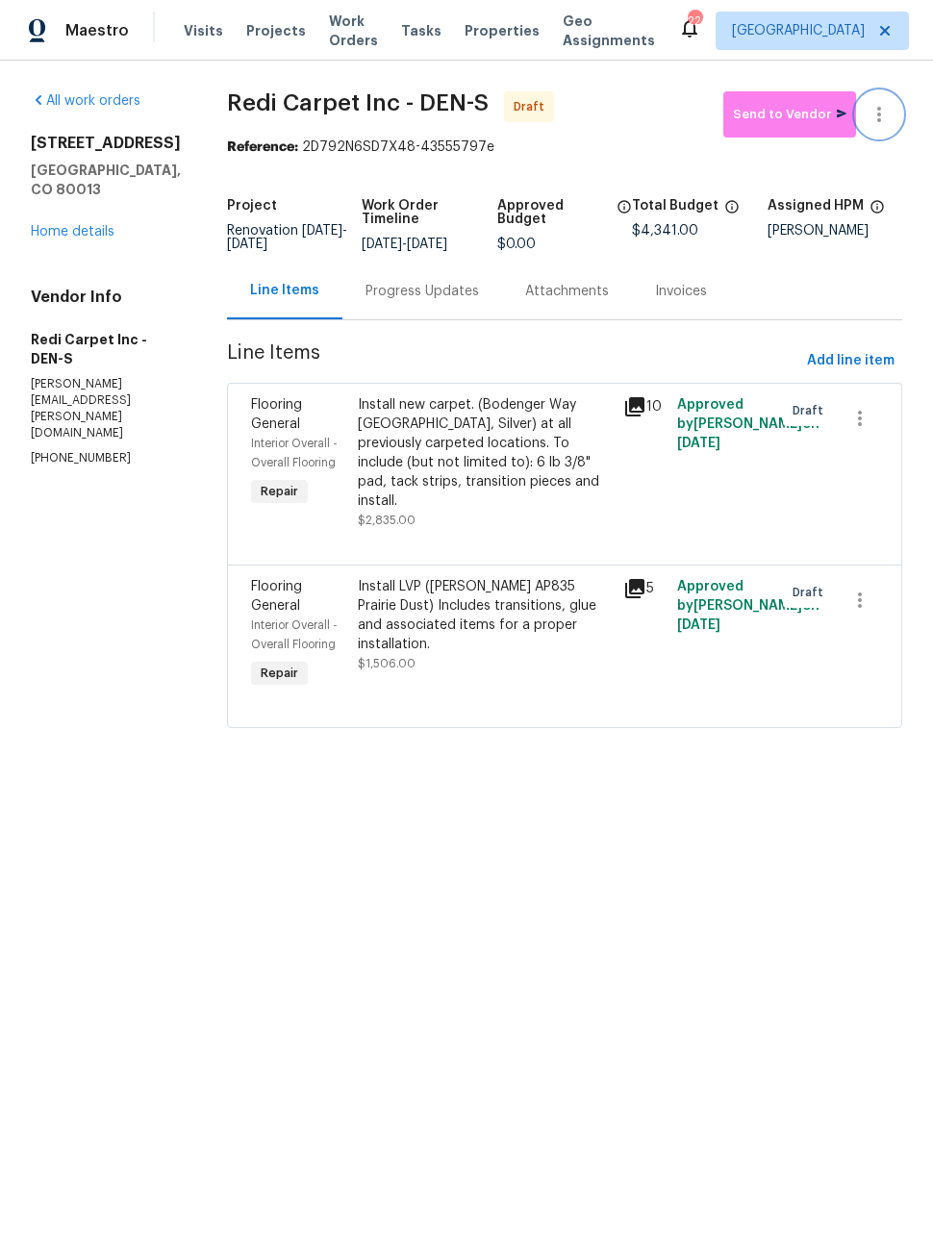
click at [885, 124] on icon "button" at bounding box center [878, 114] width 23 height 23
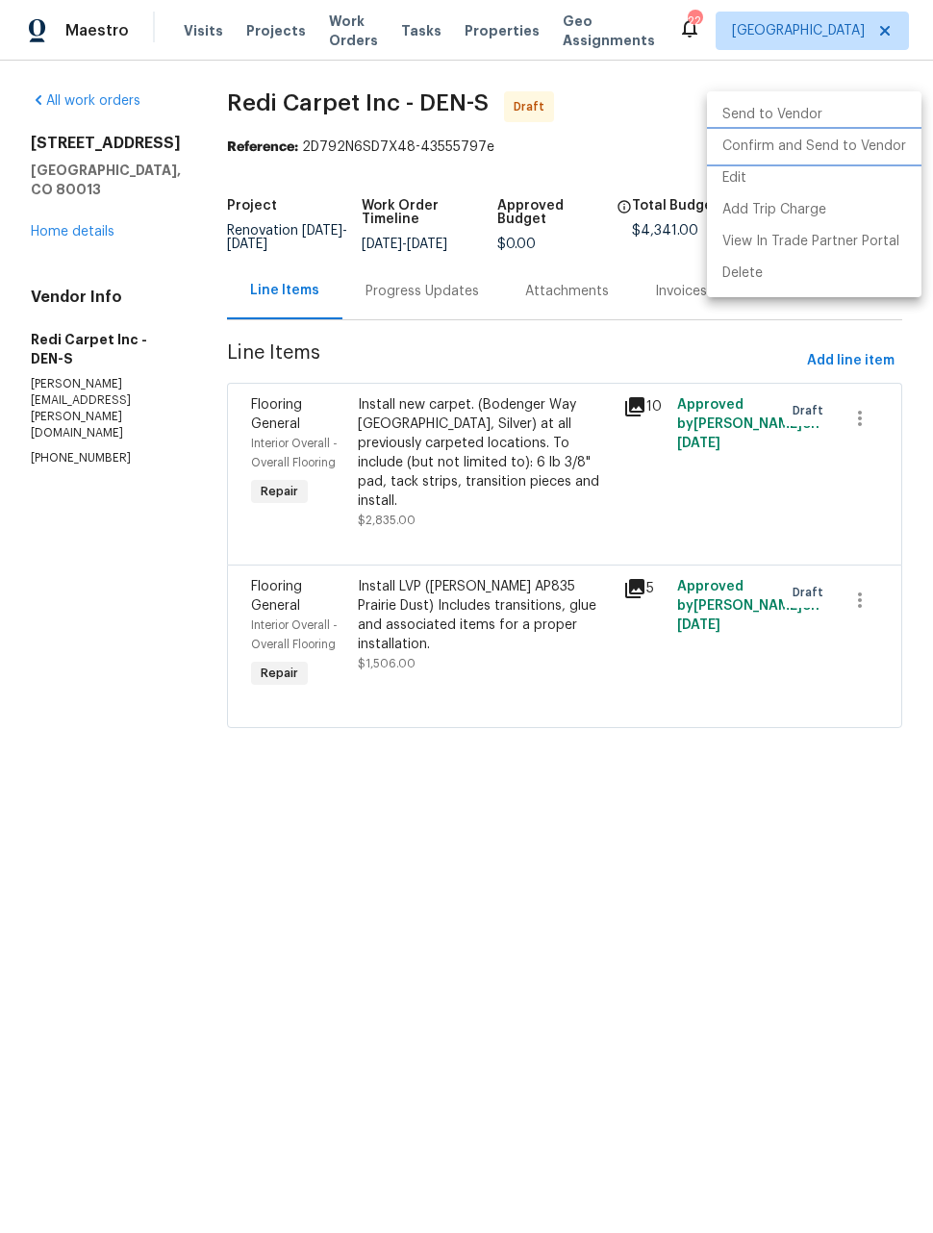
click at [856, 155] on li "Confirm and Send to Vendor" at bounding box center [814, 147] width 214 height 32
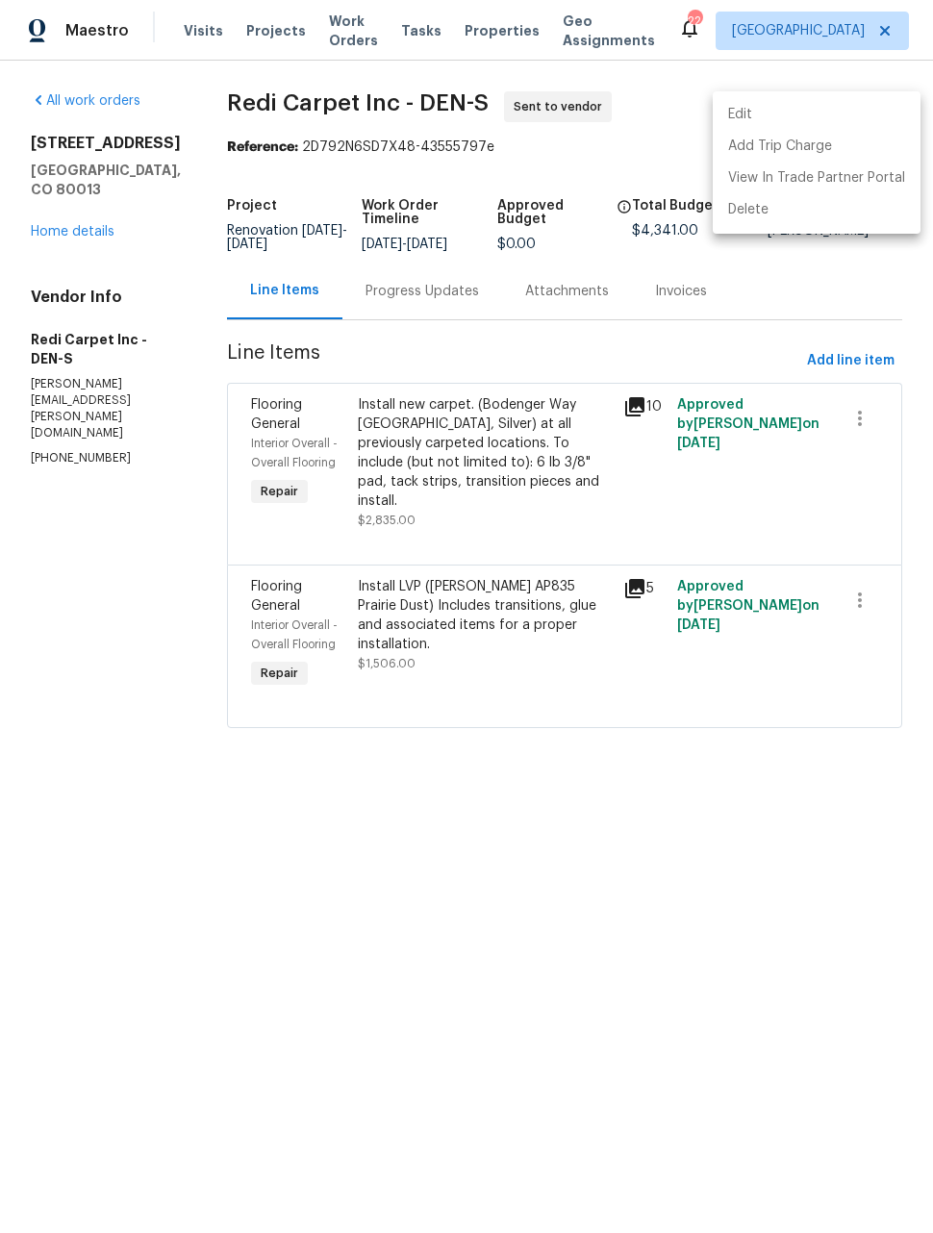
click at [65, 217] on div at bounding box center [466, 616] width 933 height 1233
click at [81, 225] on link "Home details" at bounding box center [73, 231] width 84 height 13
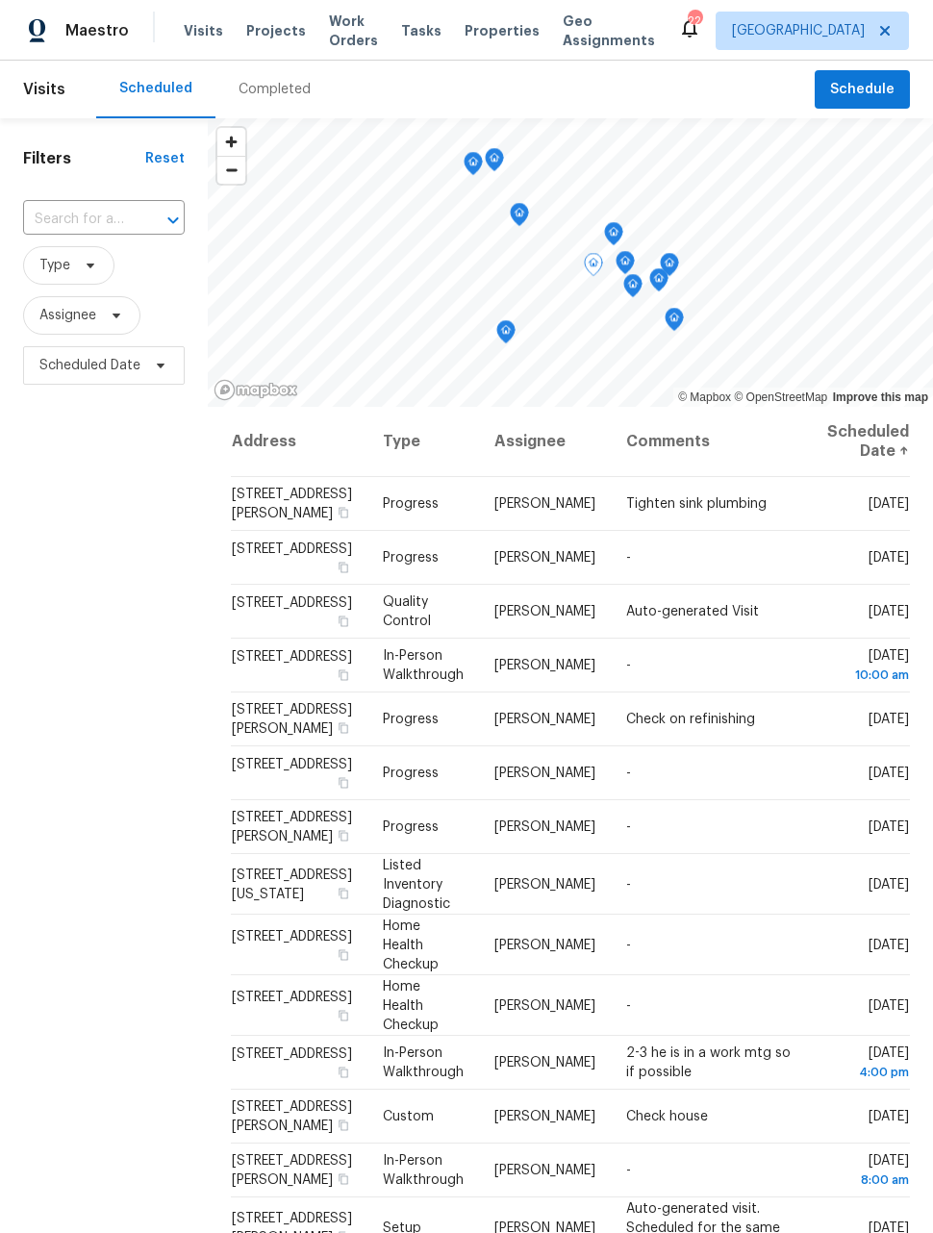
click at [0, 0] on icon at bounding box center [0, 0] width 0 height 0
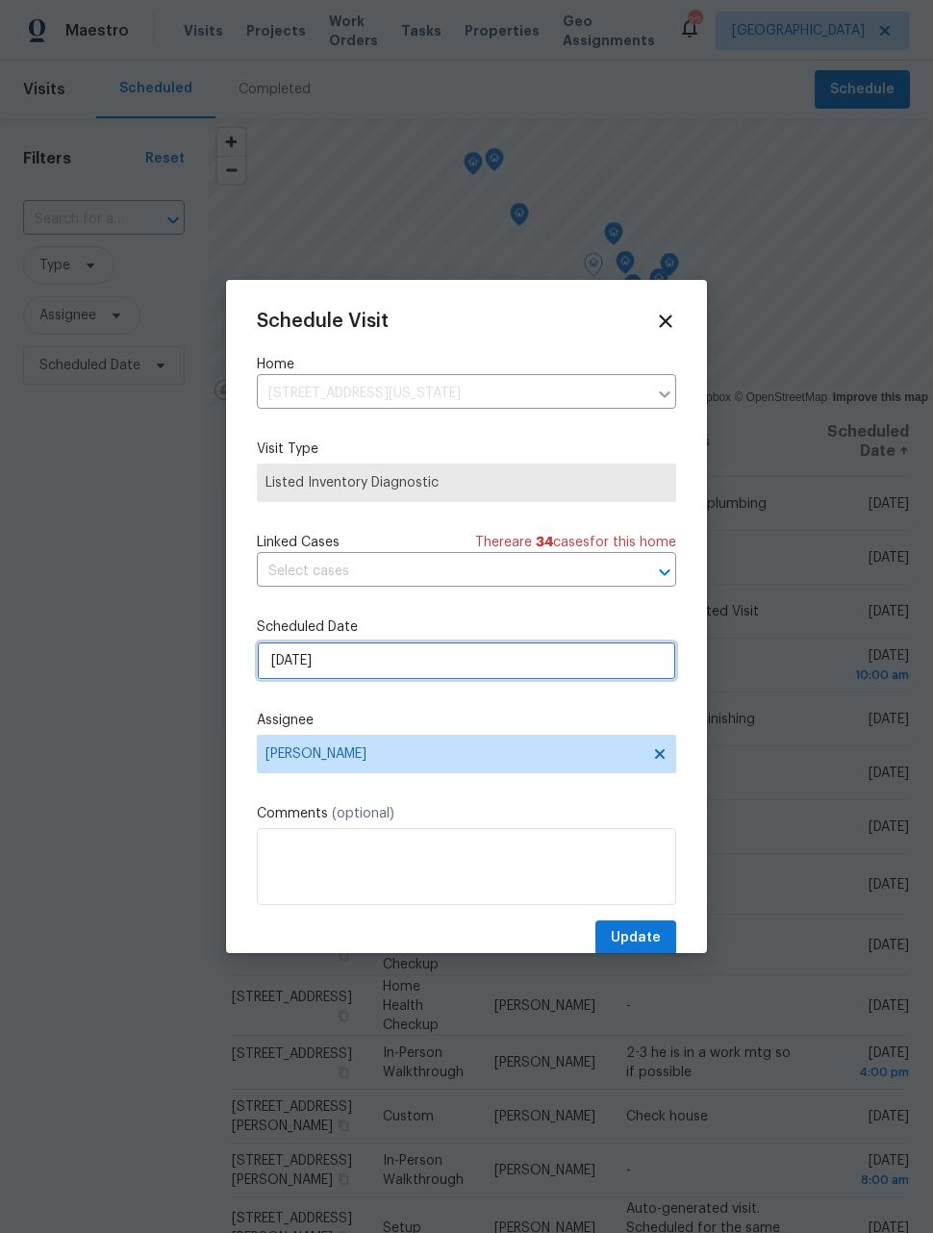
click at [543, 665] on input "[DATE]" at bounding box center [466, 660] width 419 height 38
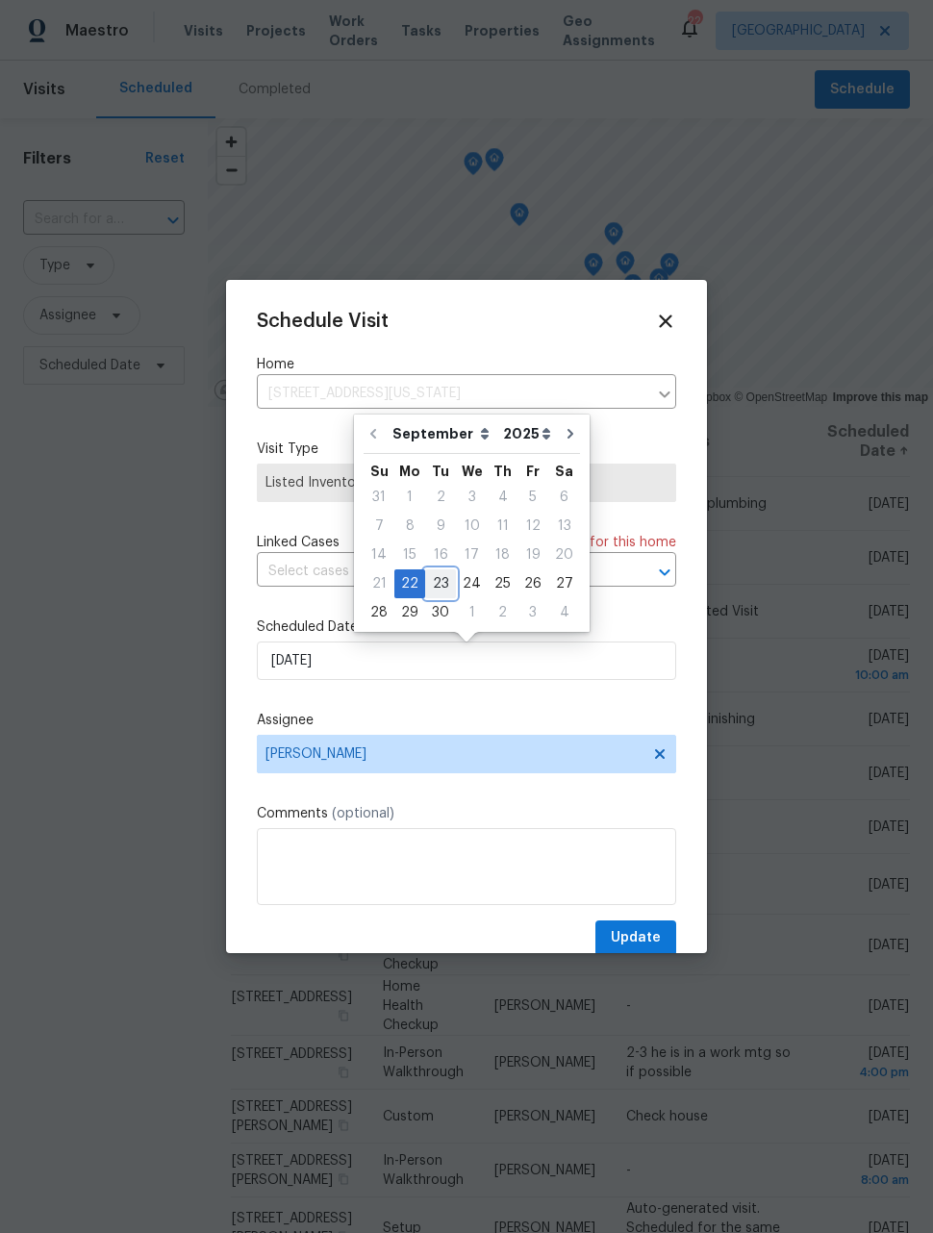
click at [440, 586] on div "23" at bounding box center [440, 583] width 31 height 27
type input "[DATE]"
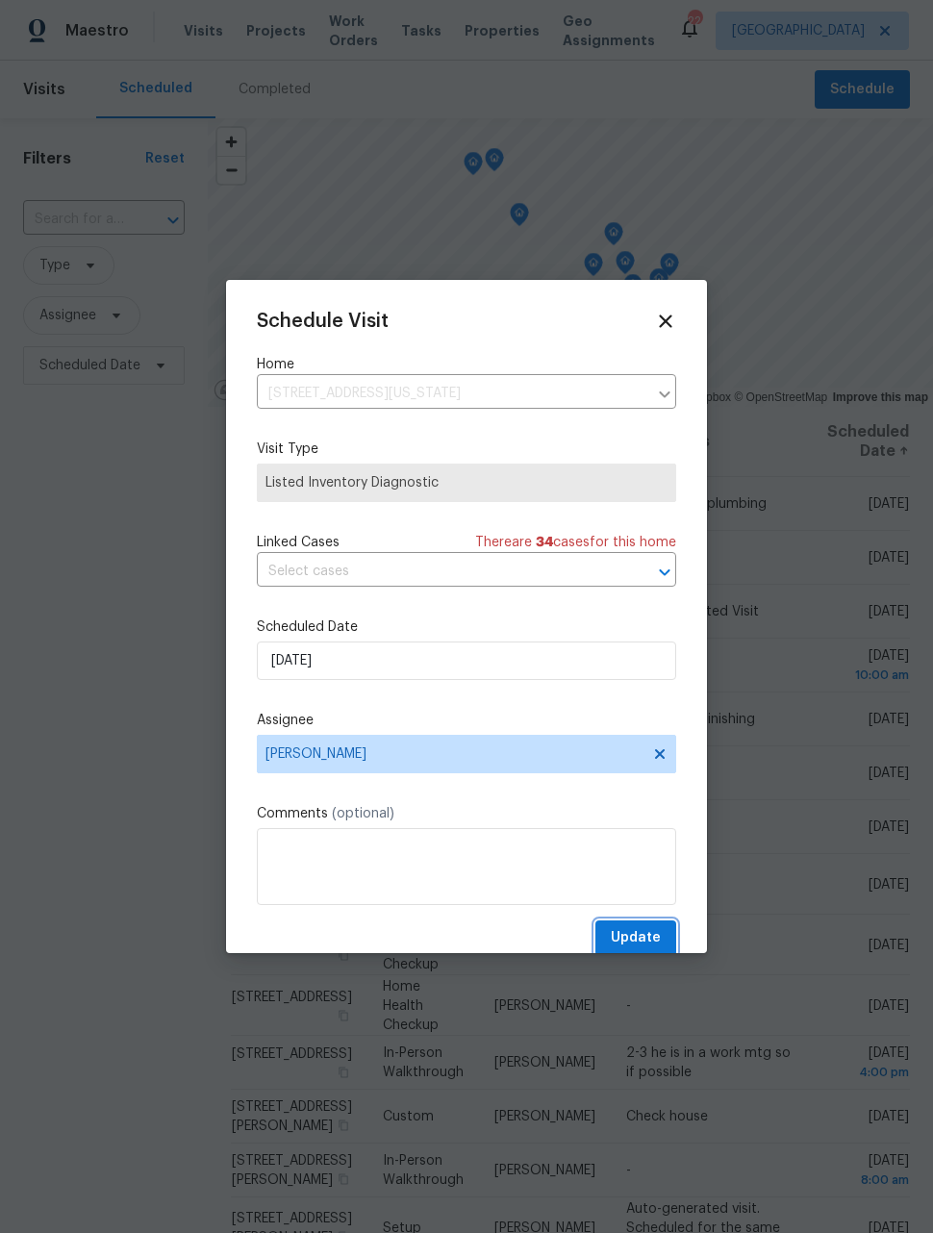
click at [648, 946] on span "Update" at bounding box center [636, 938] width 50 height 24
